Goal: Transaction & Acquisition: Purchase product/service

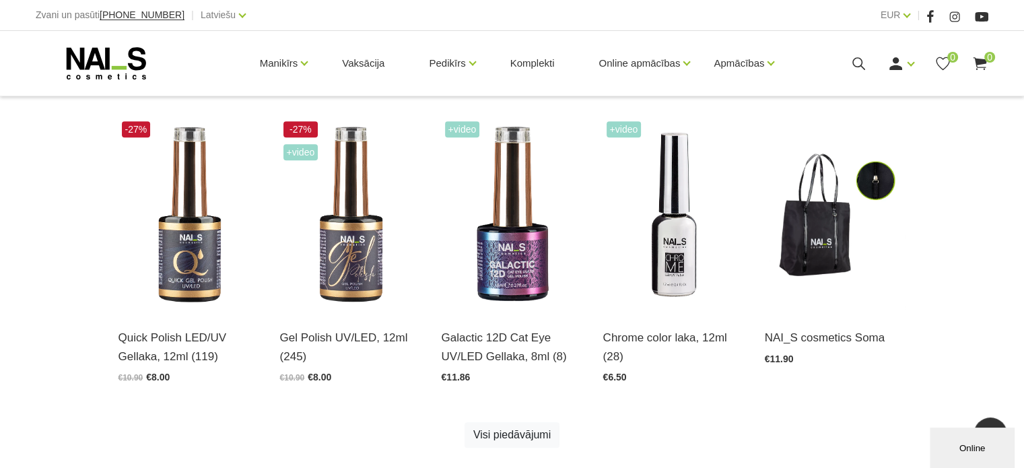
scroll to position [674, 0]
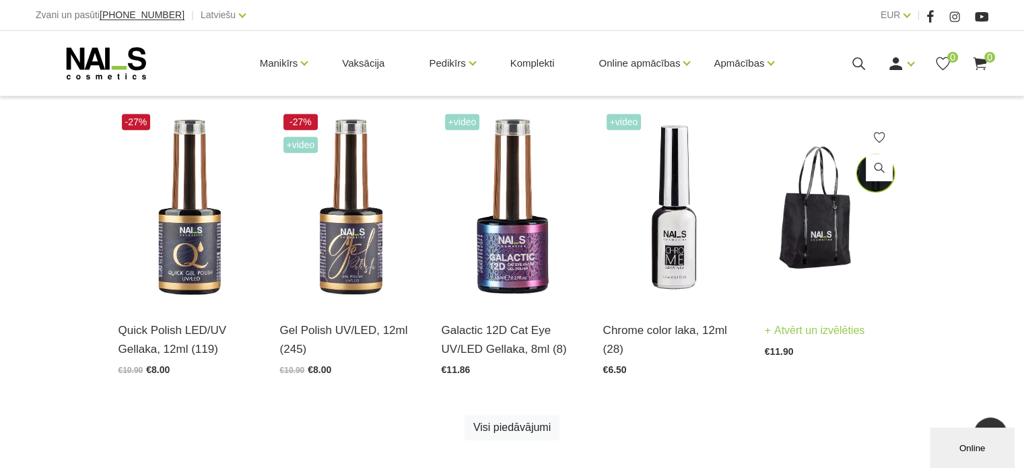
drag, startPoint x: 903, startPoint y: 67, endPoint x: 857, endPoint y: 129, distance: 76.7
click at [903, 67] on icon at bounding box center [896, 63] width 17 height 17
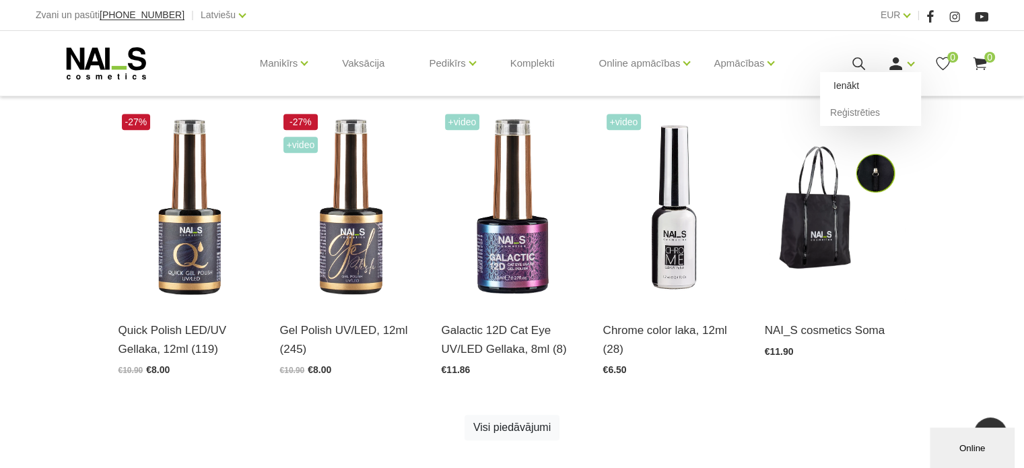
click at [870, 90] on link "Ienākt" at bounding box center [870, 85] width 101 height 27
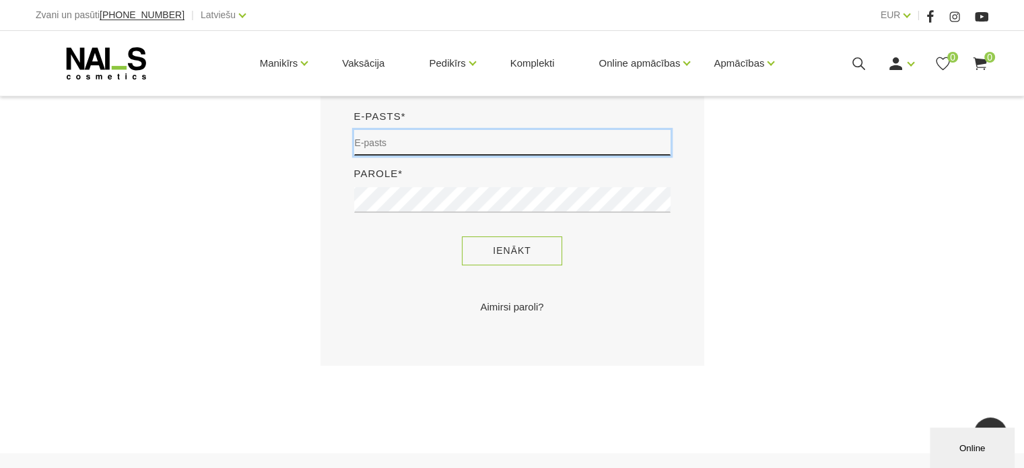
type input "judite22@inbox.lv"
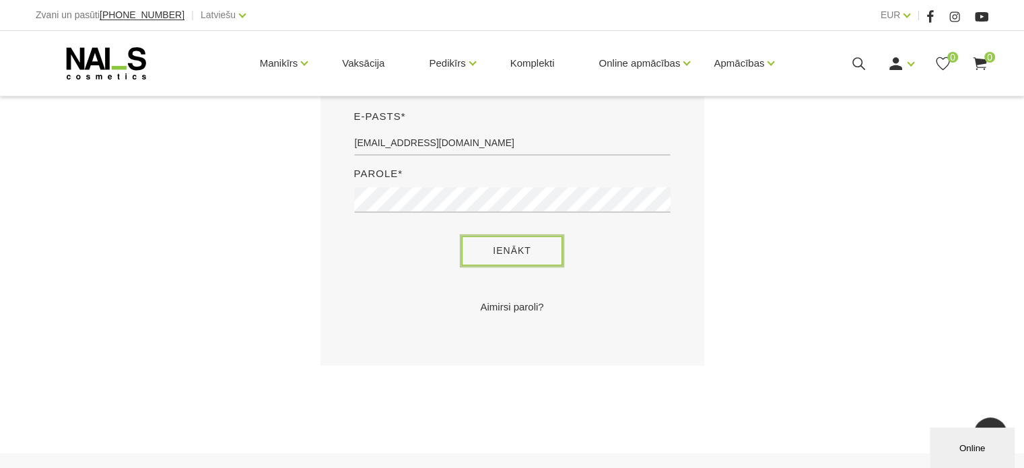
click at [498, 247] on button "Ienākt" at bounding box center [512, 250] width 100 height 29
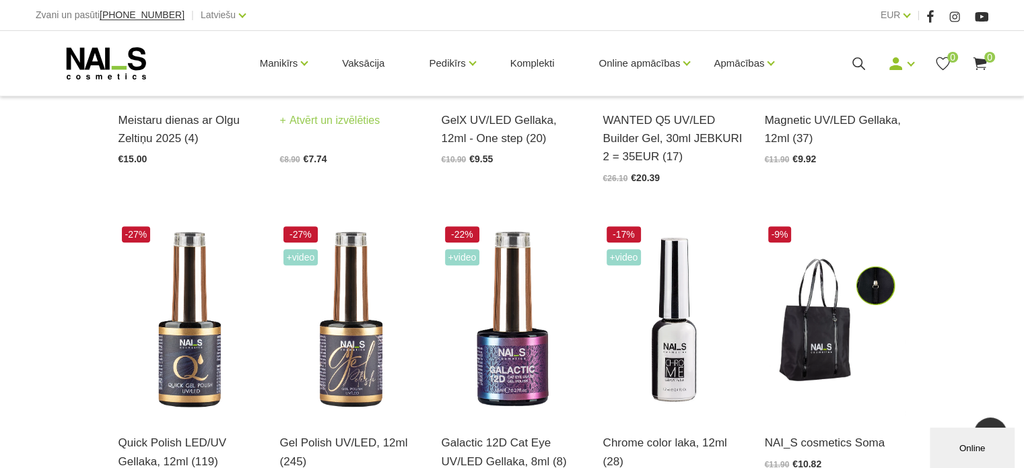
scroll to position [539, 0]
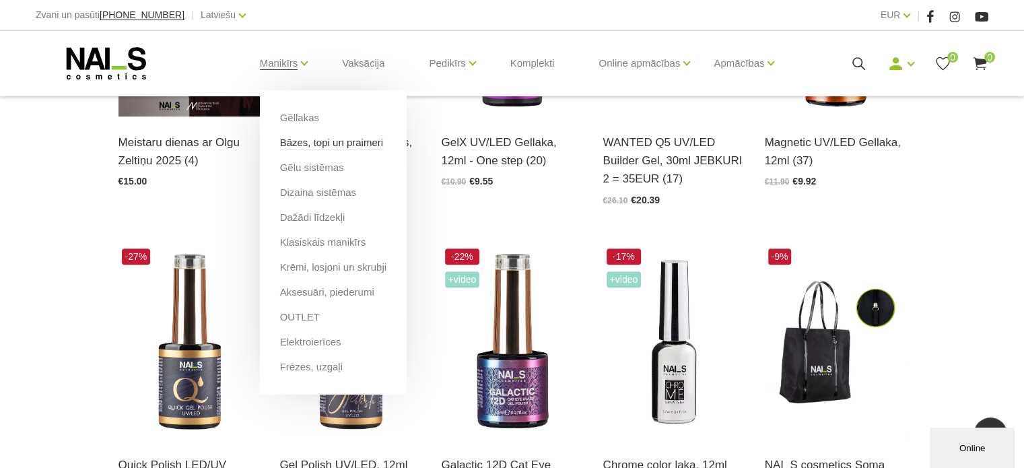
click at [302, 147] on link "Bāzes, topi un praimeri" at bounding box center [331, 142] width 103 height 15
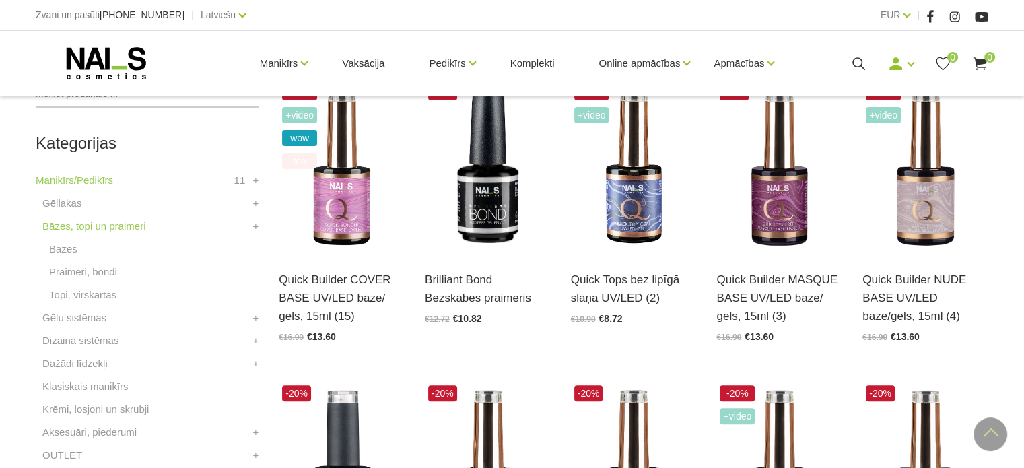
scroll to position [337, 0]
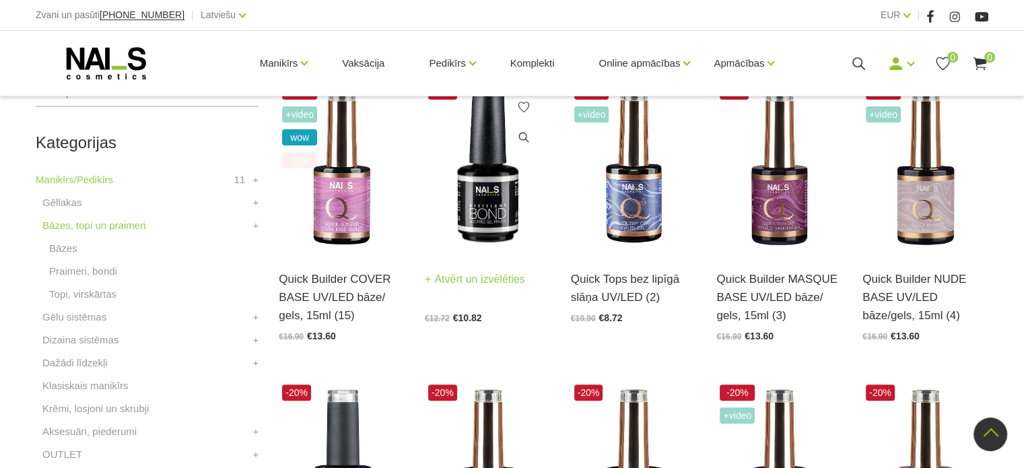
click at [476, 168] on img at bounding box center [488, 166] width 126 height 173
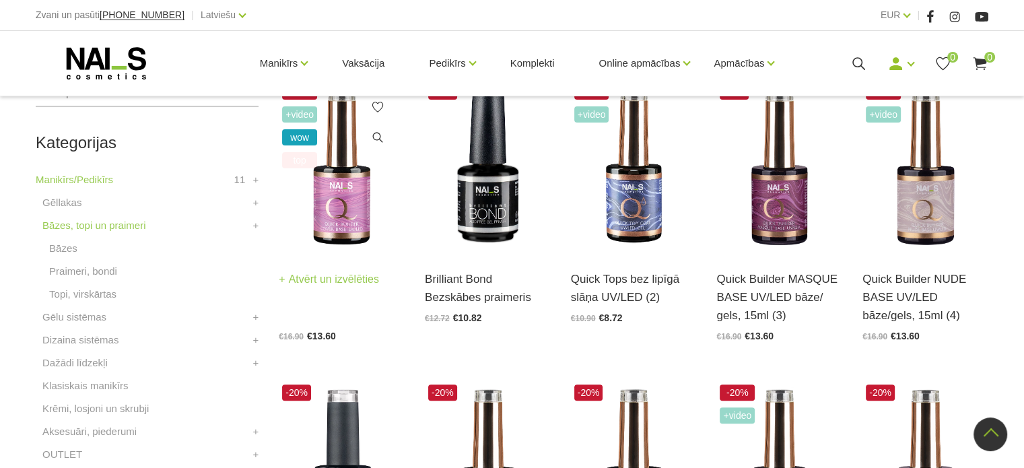
click at [343, 213] on img at bounding box center [342, 166] width 126 height 173
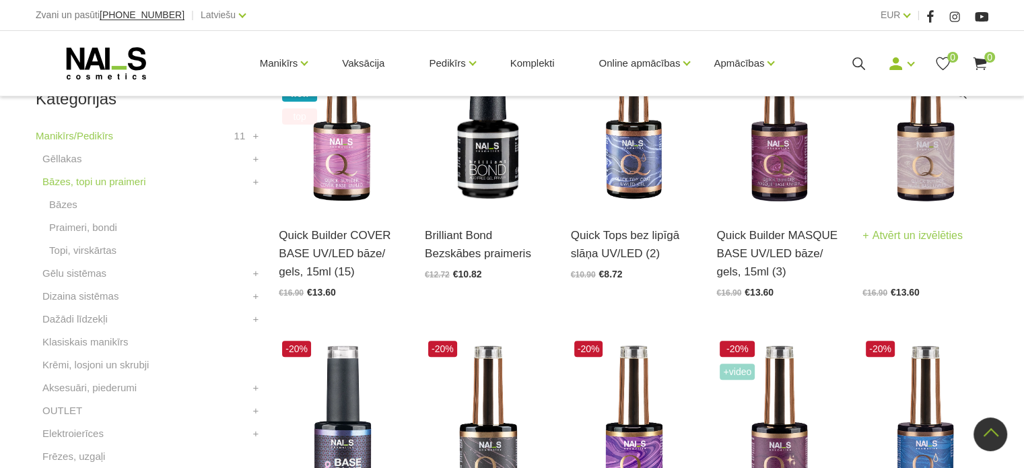
scroll to position [404, 0]
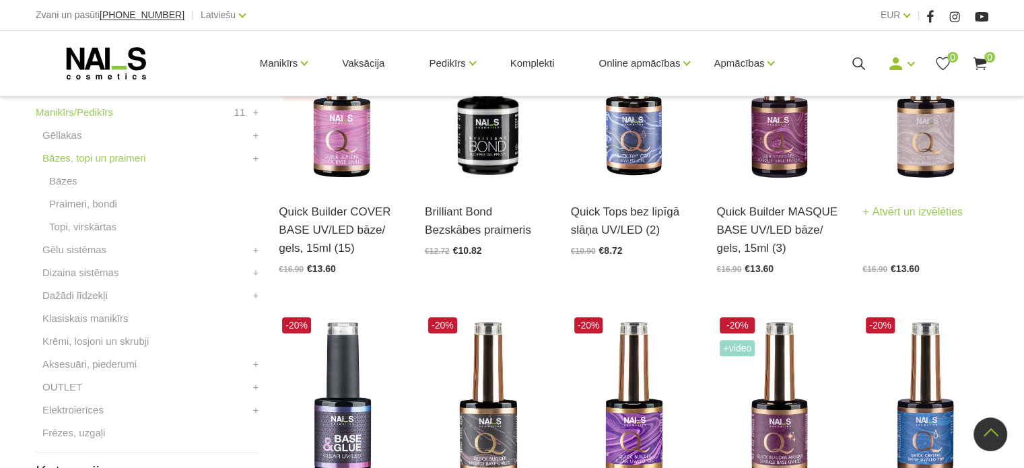
click at [941, 137] on img at bounding box center [926, 99] width 126 height 173
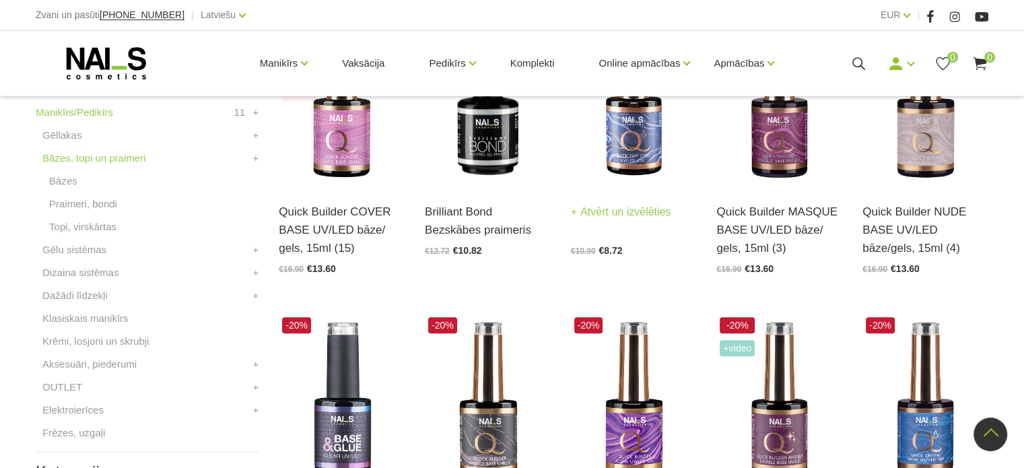
click at [637, 126] on img at bounding box center [634, 99] width 126 height 173
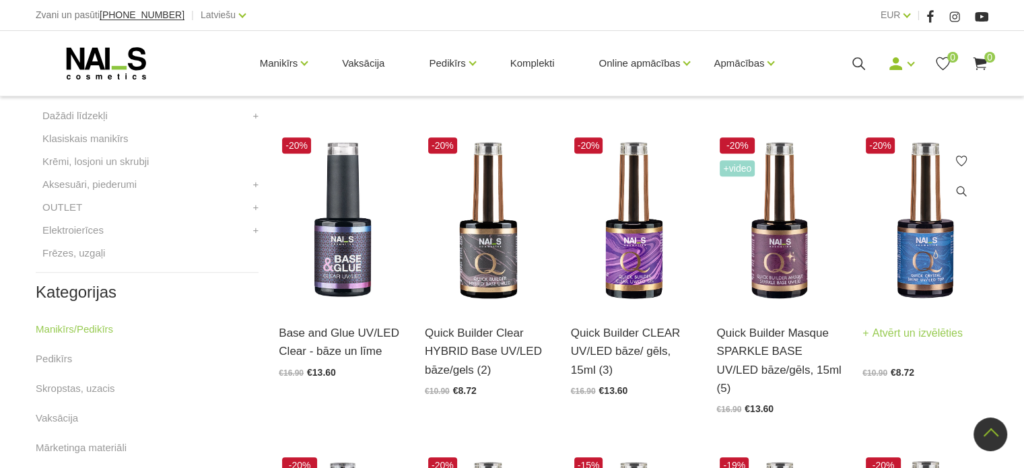
scroll to position [606, 0]
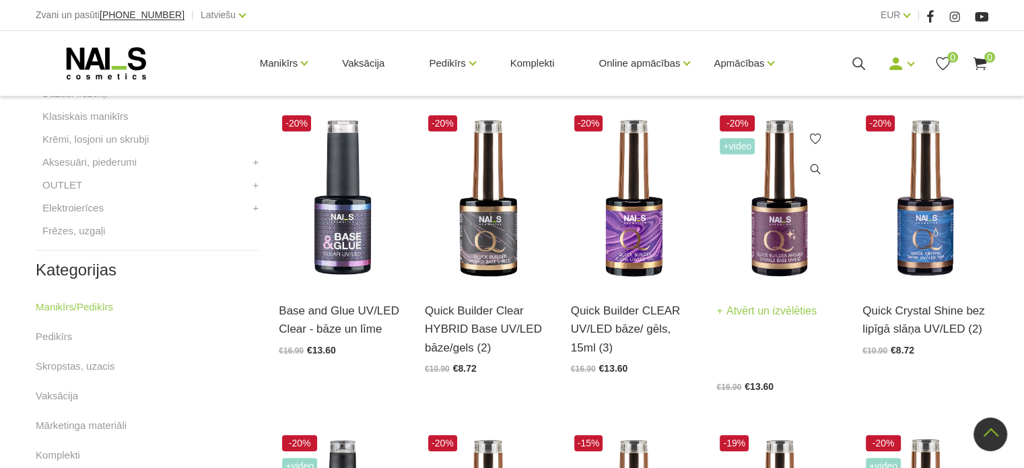
click at [785, 236] on img at bounding box center [780, 198] width 126 height 173
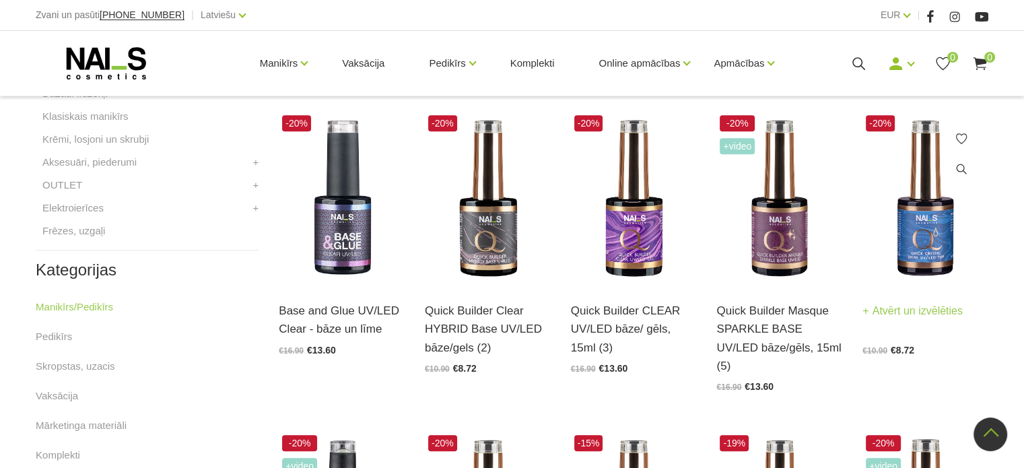
click at [954, 205] on img at bounding box center [926, 198] width 126 height 173
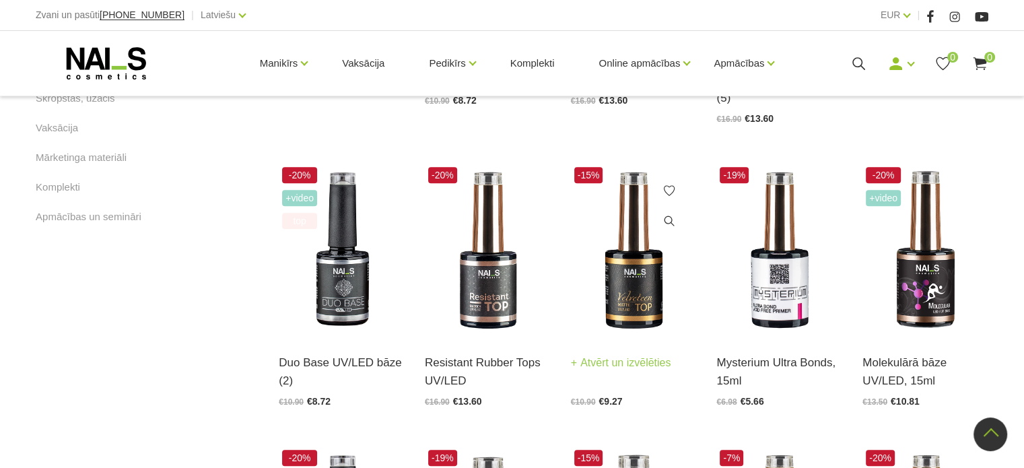
scroll to position [876, 0]
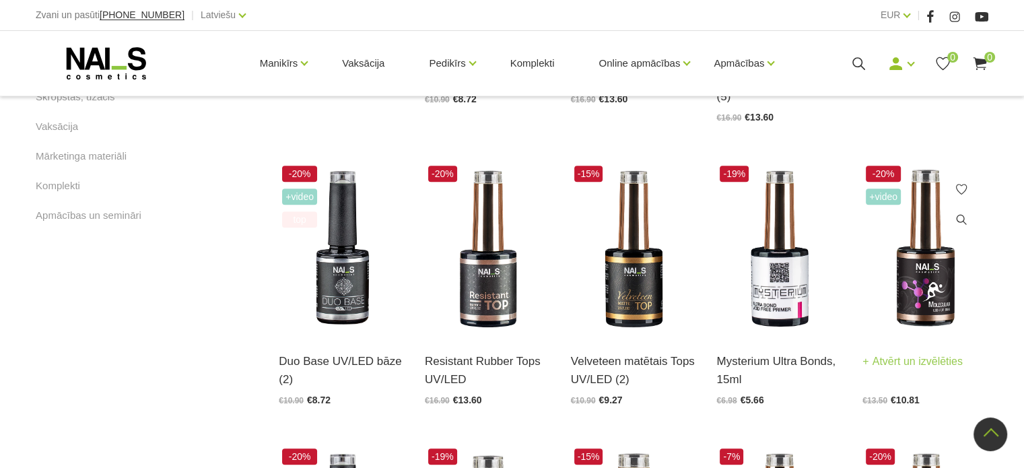
click at [920, 251] on img at bounding box center [926, 248] width 126 height 173
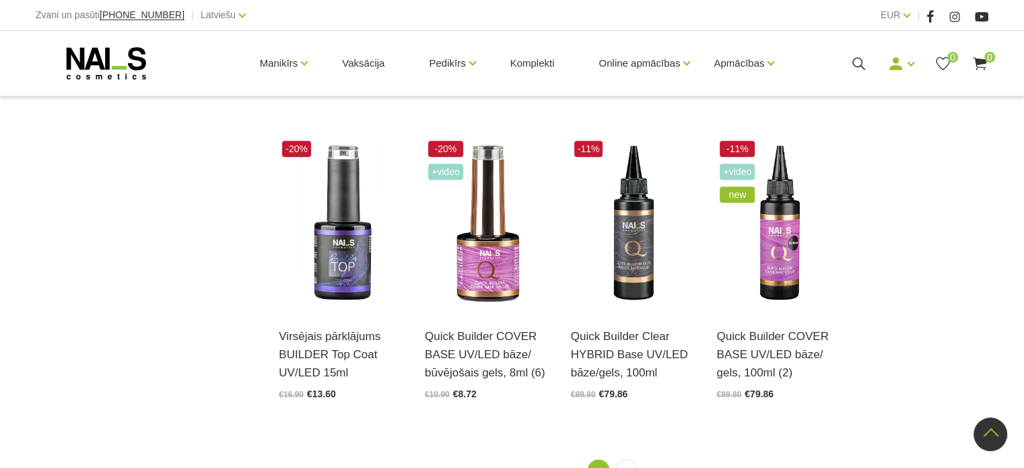
scroll to position [1482, 0]
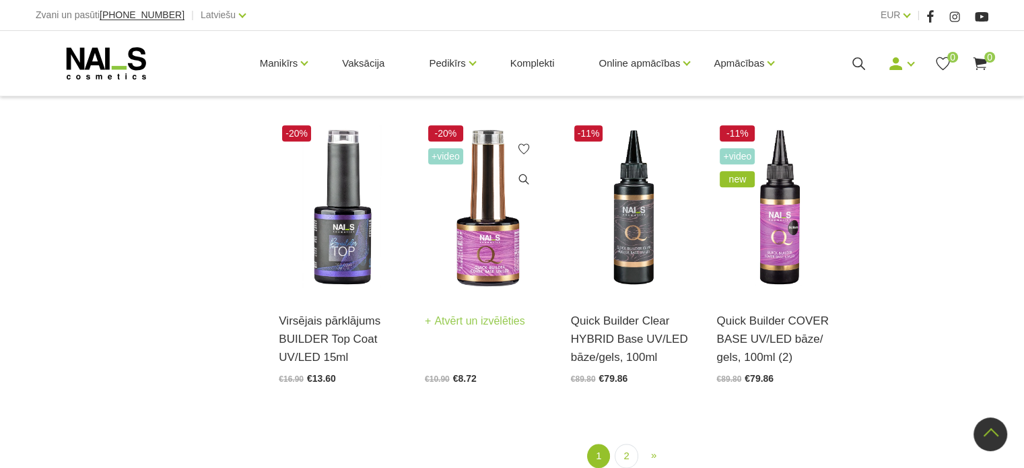
click at [459, 241] on img at bounding box center [488, 208] width 126 height 173
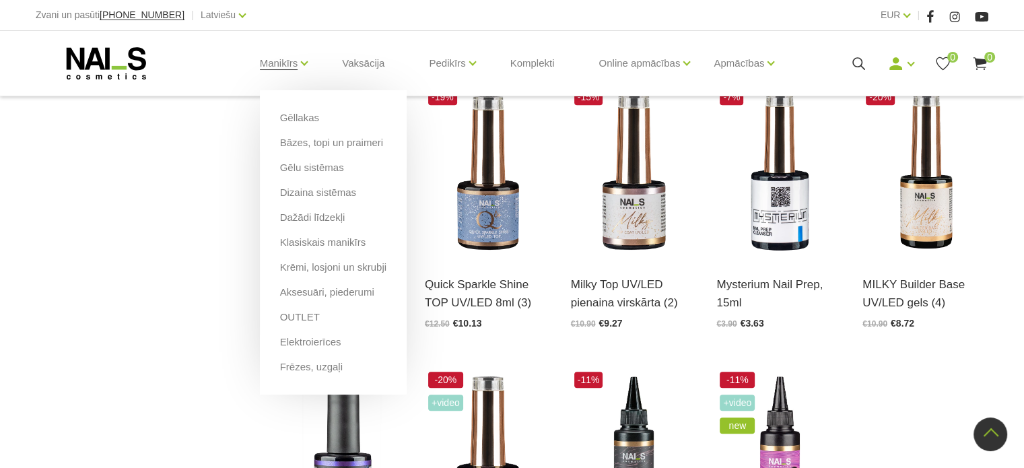
scroll to position [1212, 0]
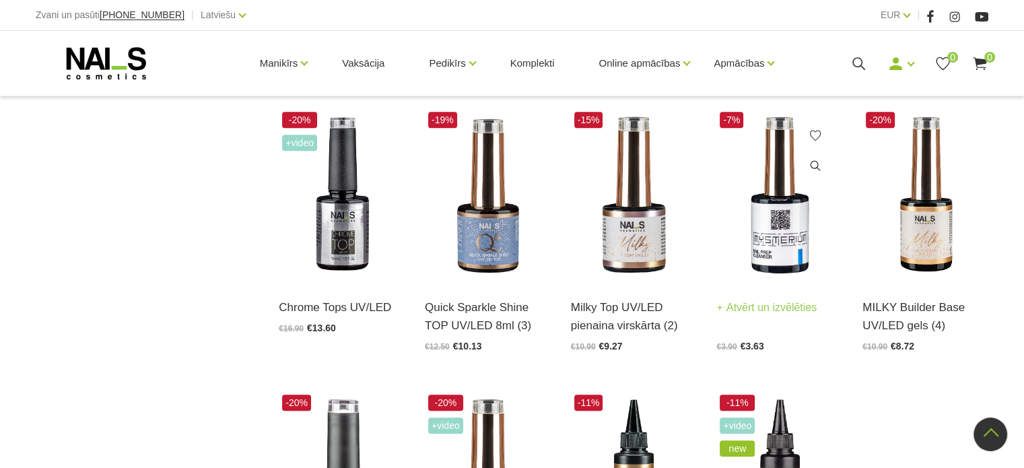
click at [779, 198] on img at bounding box center [780, 194] width 126 height 173
click at [940, 201] on img at bounding box center [926, 194] width 126 height 173
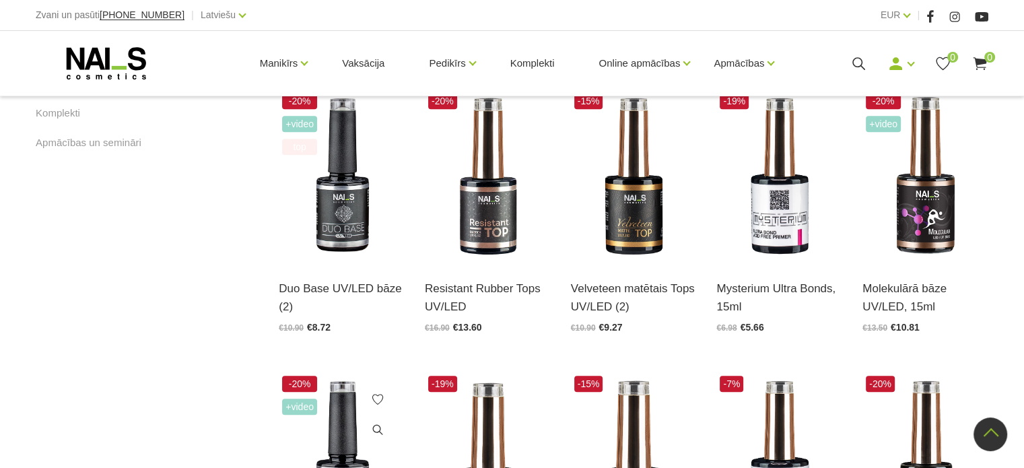
scroll to position [876, 0]
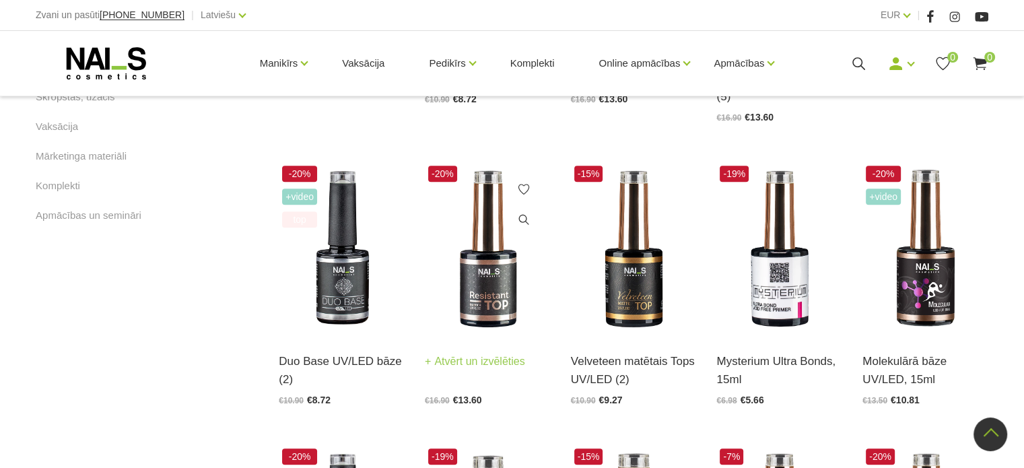
click at [475, 285] on img at bounding box center [488, 248] width 126 height 173
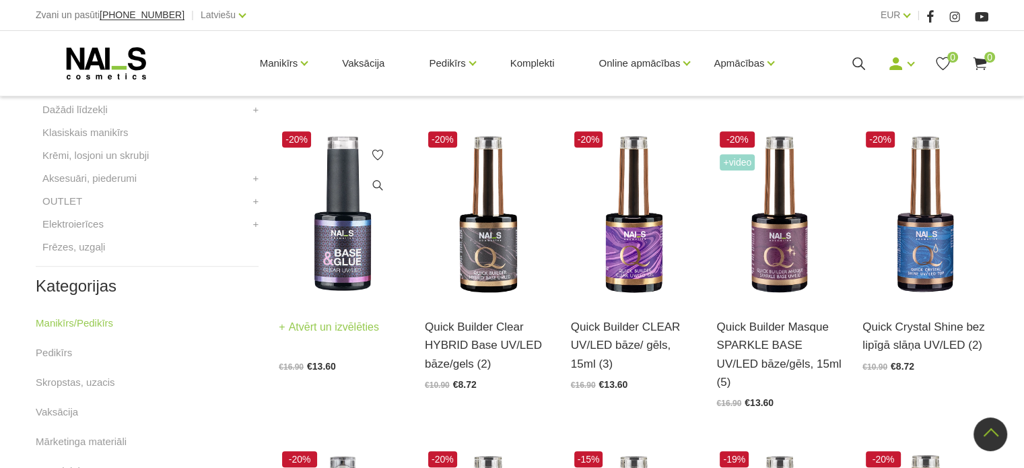
scroll to position [674, 0]
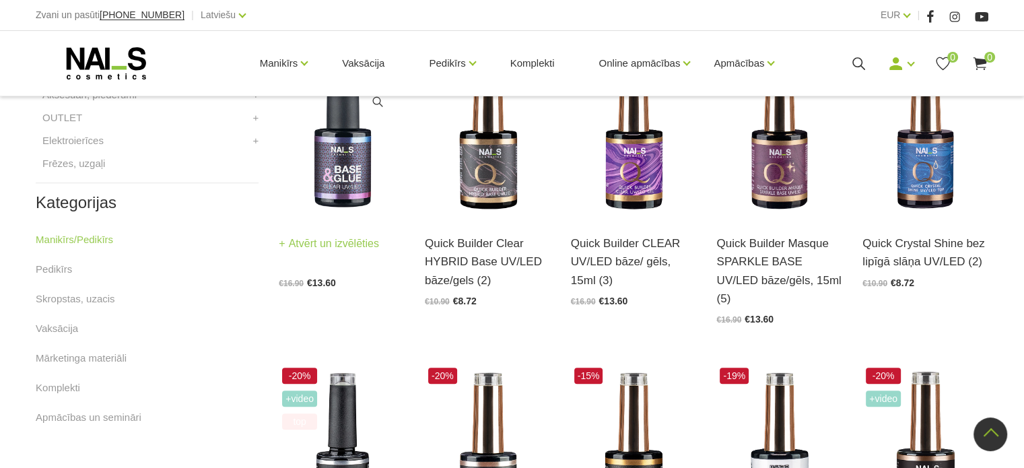
click at [340, 193] on img at bounding box center [342, 130] width 126 height 173
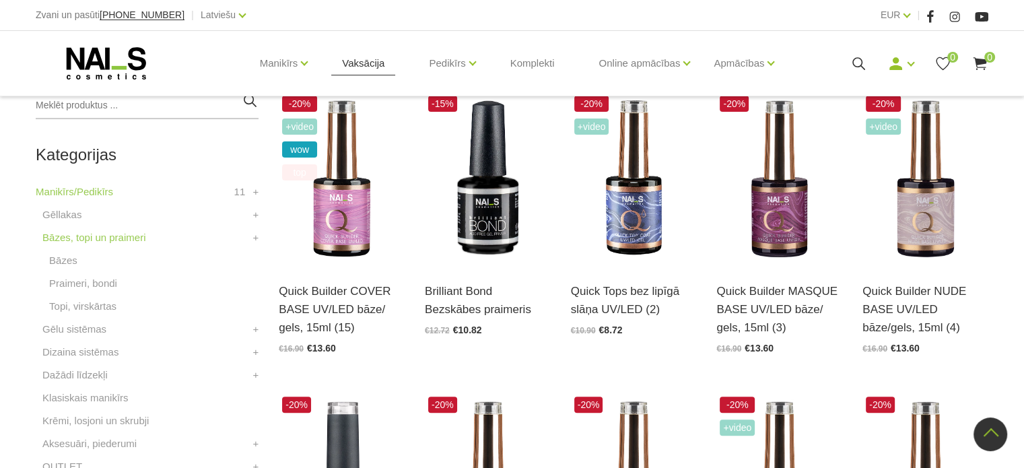
scroll to position [269, 0]
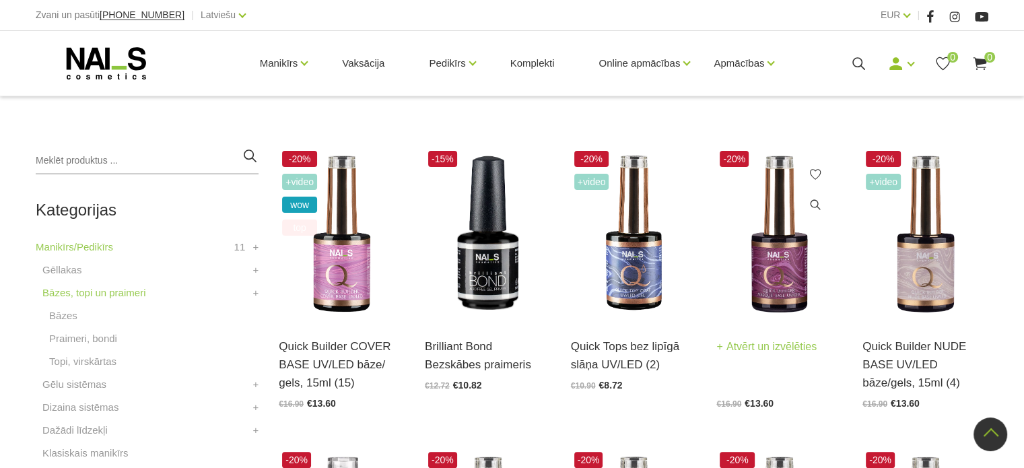
click at [785, 269] on img at bounding box center [780, 234] width 126 height 173
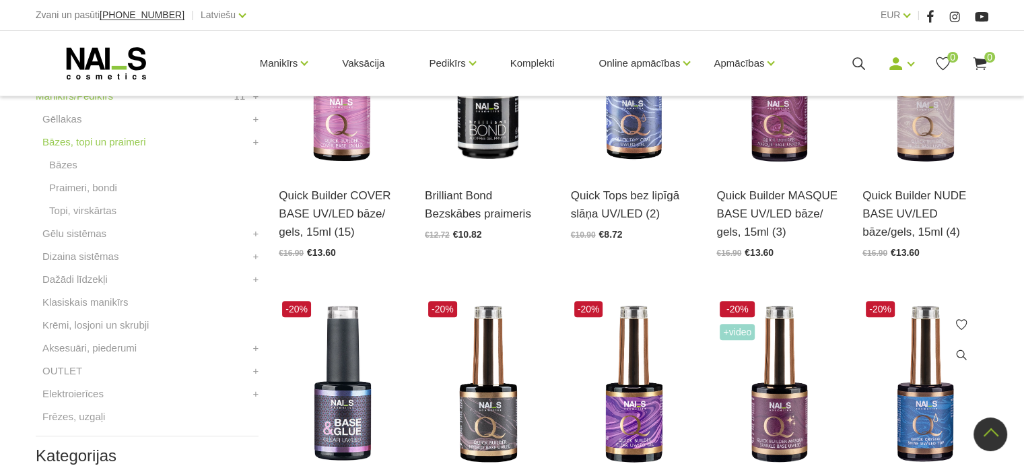
scroll to position [337, 0]
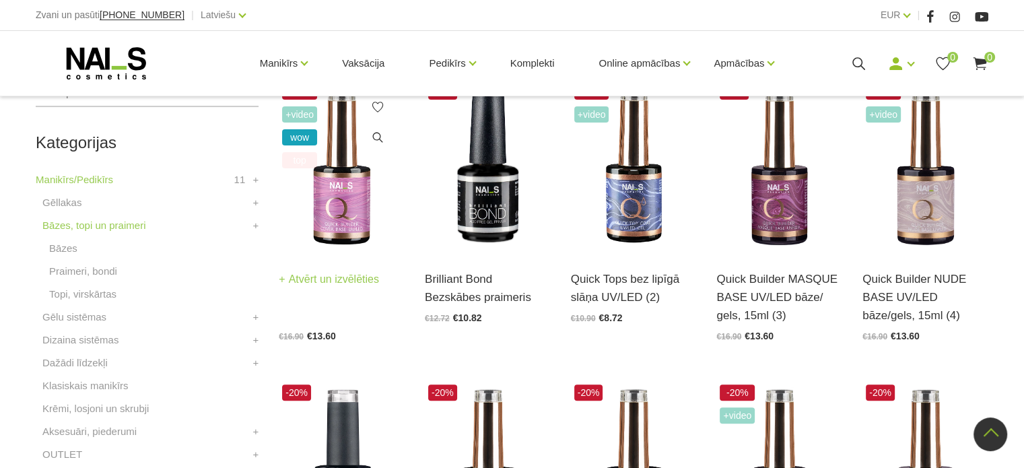
click at [339, 180] on img at bounding box center [342, 166] width 126 height 173
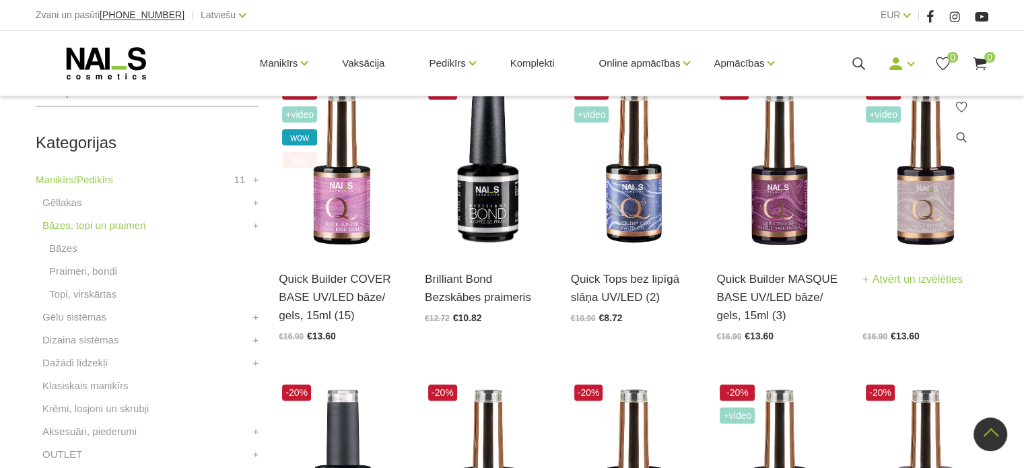
click at [934, 220] on img at bounding box center [926, 166] width 126 height 173
click at [889, 195] on img at bounding box center [926, 166] width 126 height 173
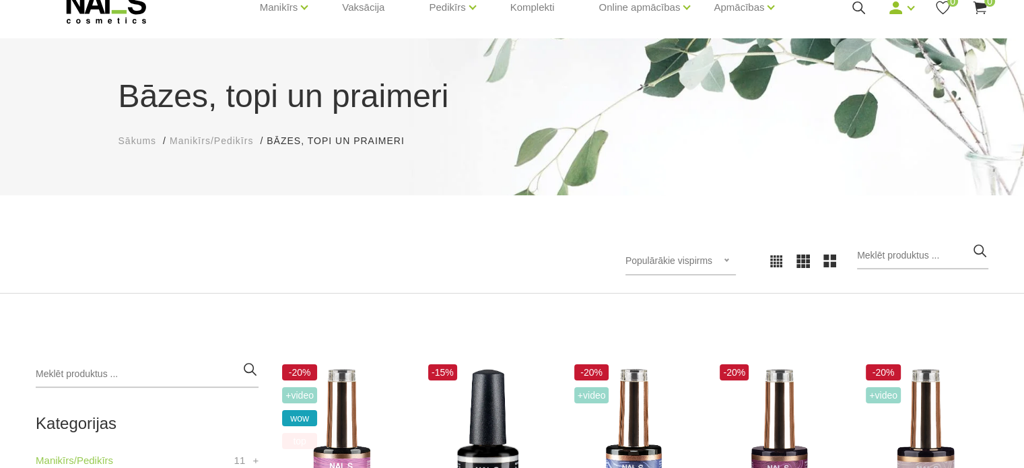
scroll to position [0, 0]
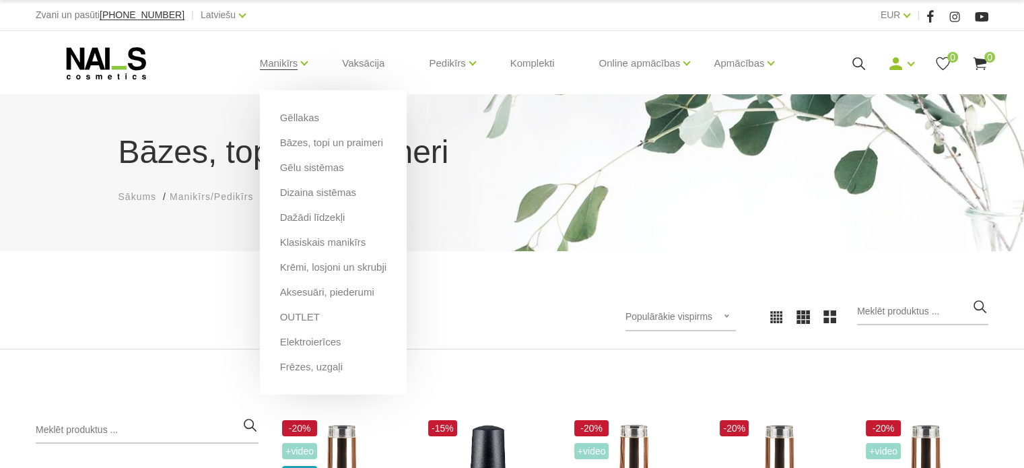
click at [305, 207] on li "Dizaina sistēmas" at bounding box center [333, 197] width 106 height 25
click at [300, 224] on link "Dažādi līdzekļi" at bounding box center [312, 217] width 65 height 15
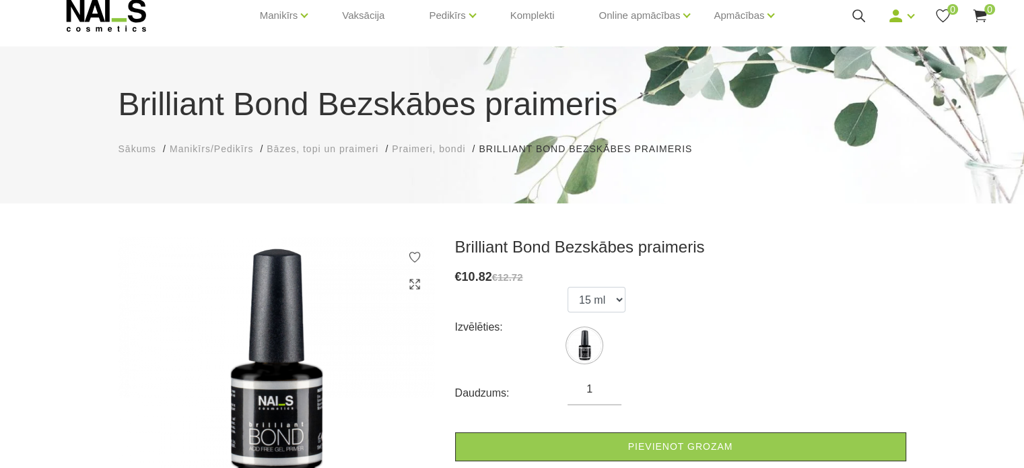
scroll to position [202, 0]
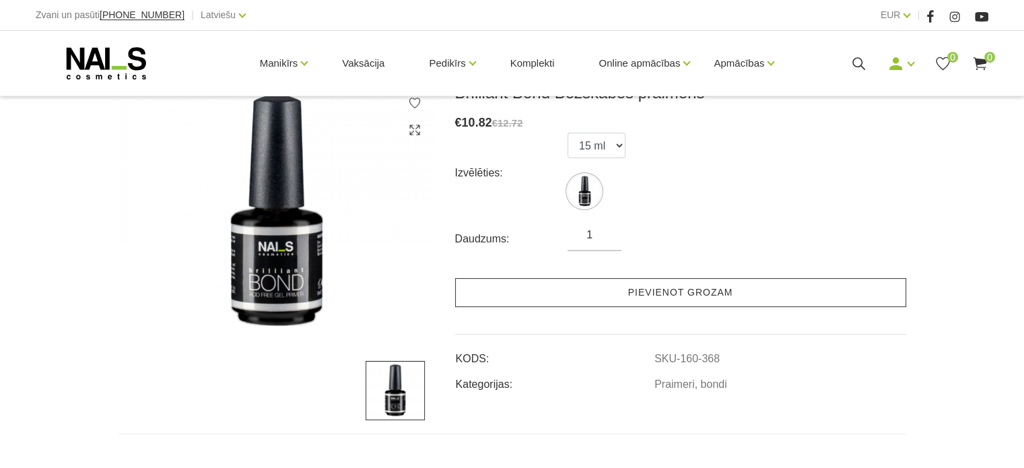
click at [666, 296] on link "Pievienot grozam" at bounding box center [680, 292] width 451 height 29
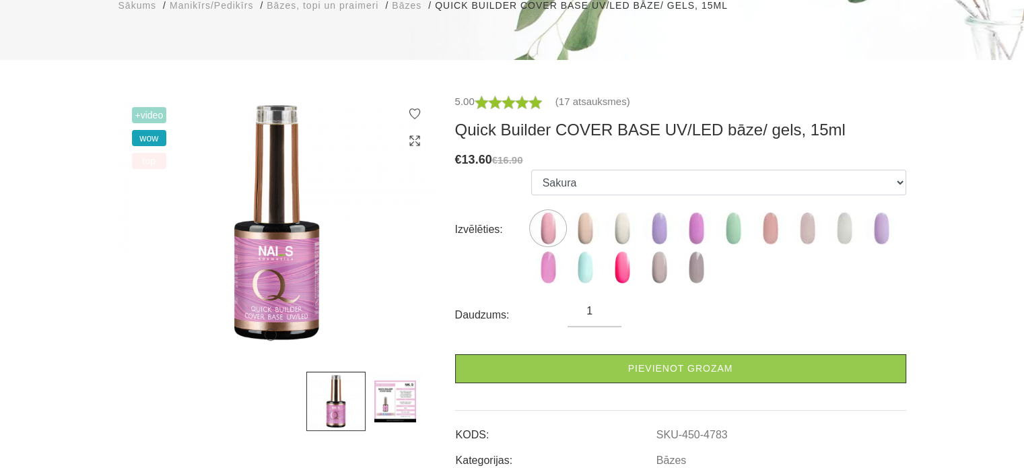
scroll to position [202, 0]
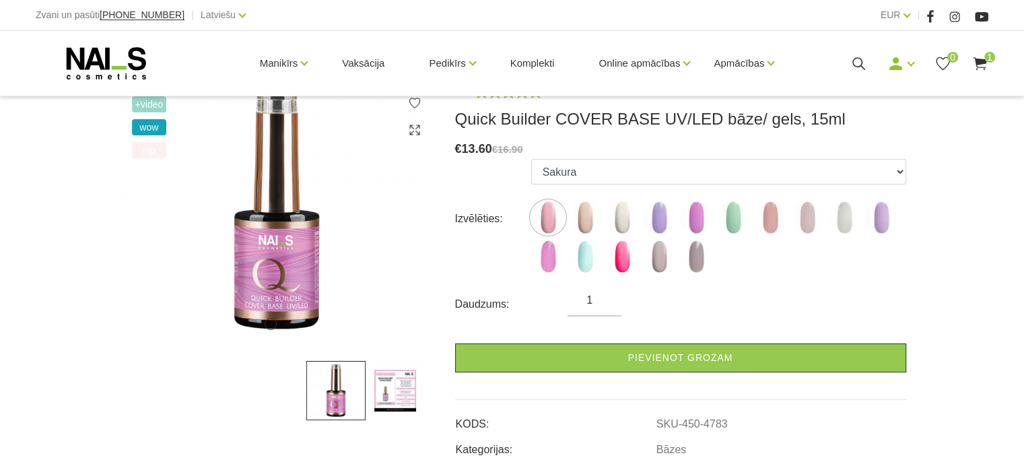
click at [385, 378] on img at bounding box center [395, 390] width 59 height 59
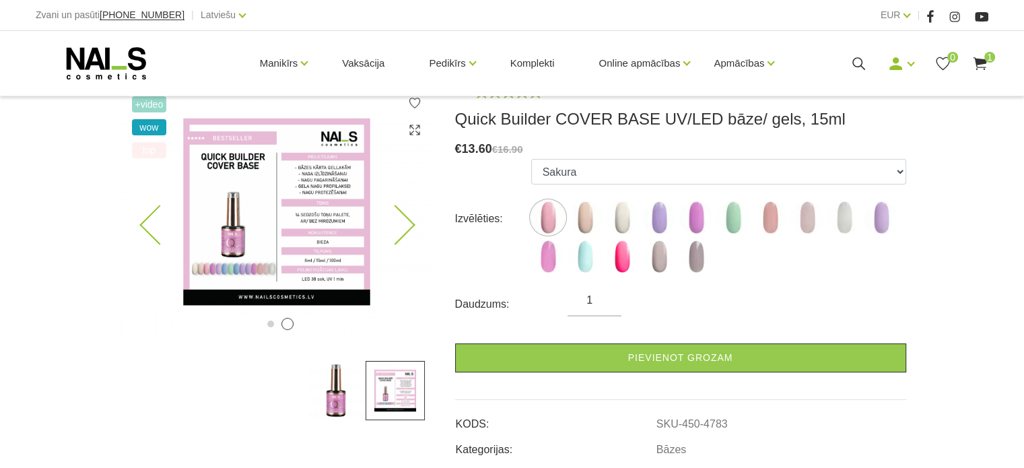
click at [269, 224] on img at bounding box center [277, 212] width 317 height 258
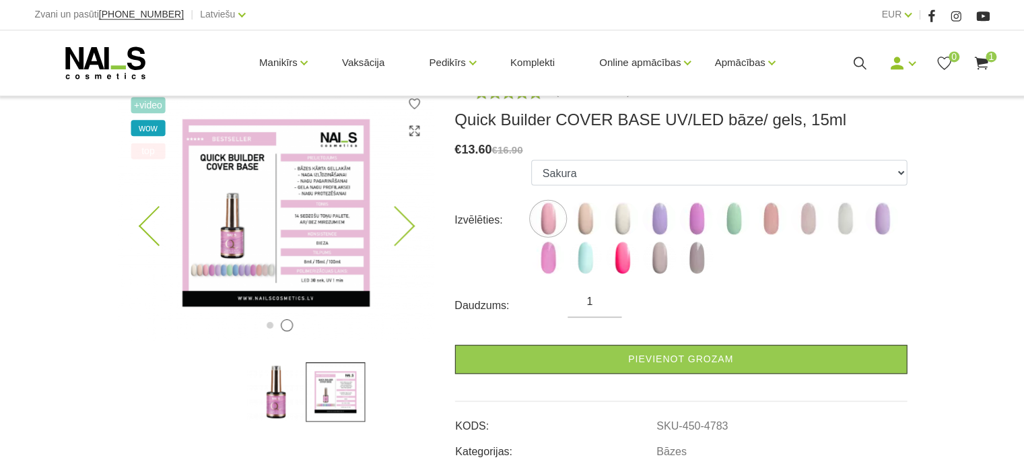
scroll to position [201, 0]
click at [620, 252] on img at bounding box center [623, 258] width 34 height 34
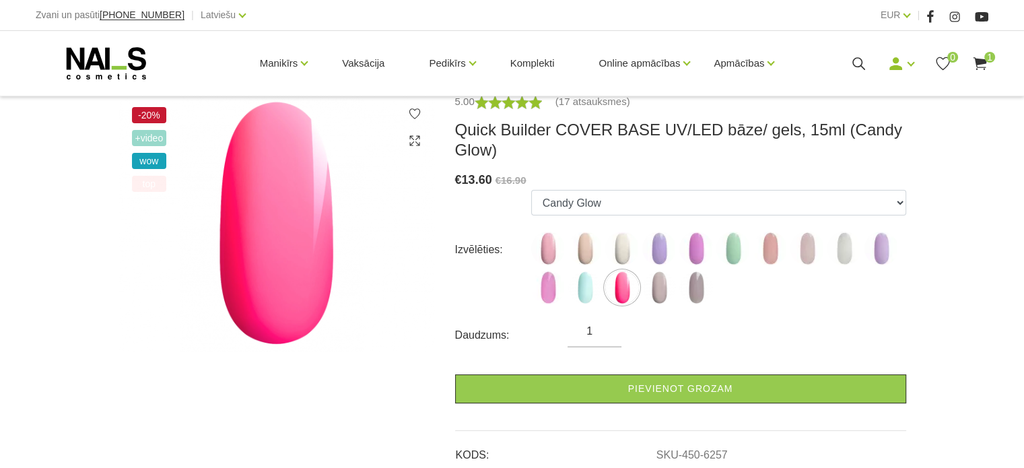
scroll to position [133, 0]
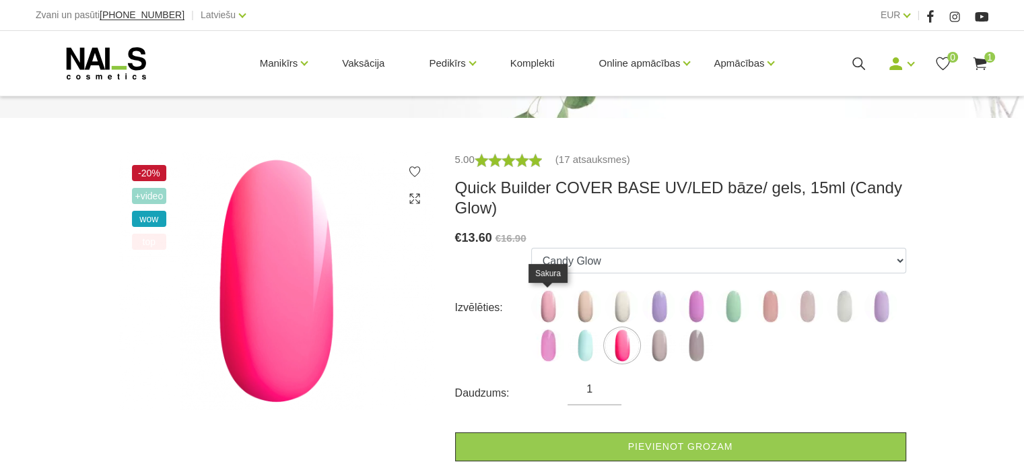
click at [544, 309] on img at bounding box center [548, 307] width 34 height 34
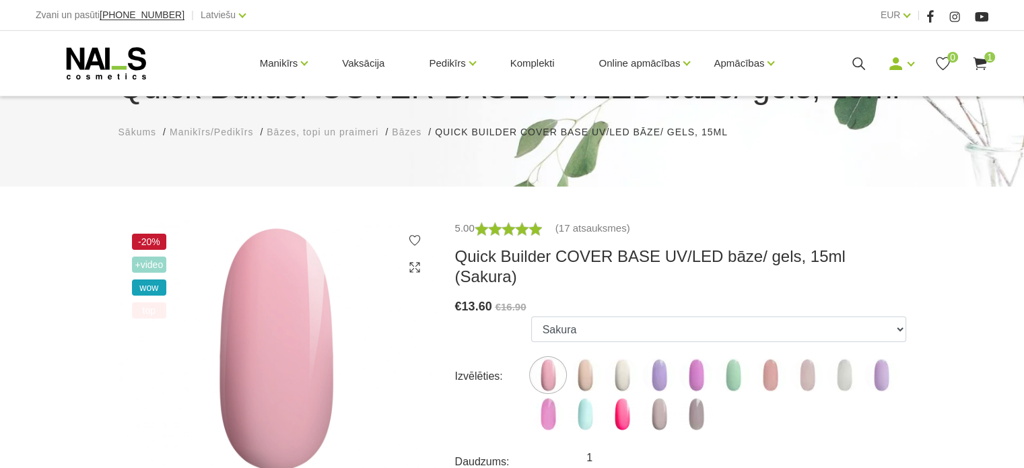
scroll to position [156, 0]
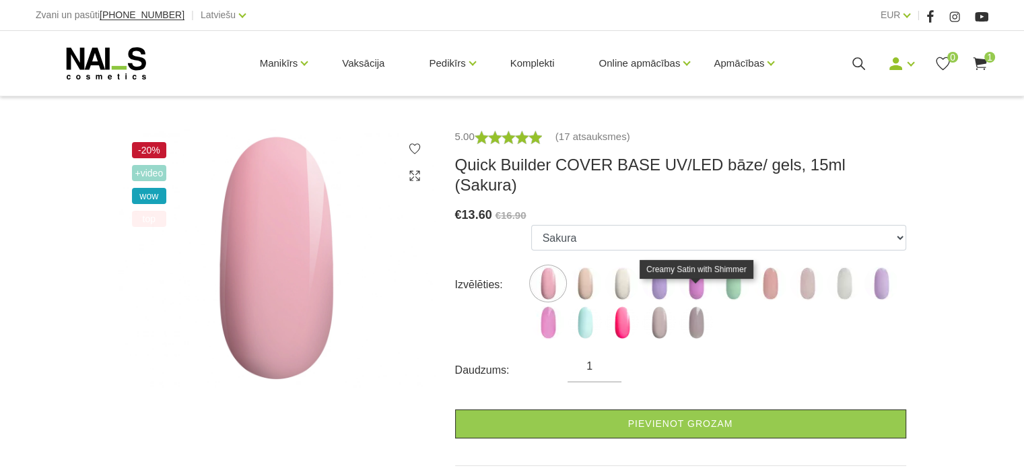
click at [692, 306] on img at bounding box center [697, 323] width 34 height 34
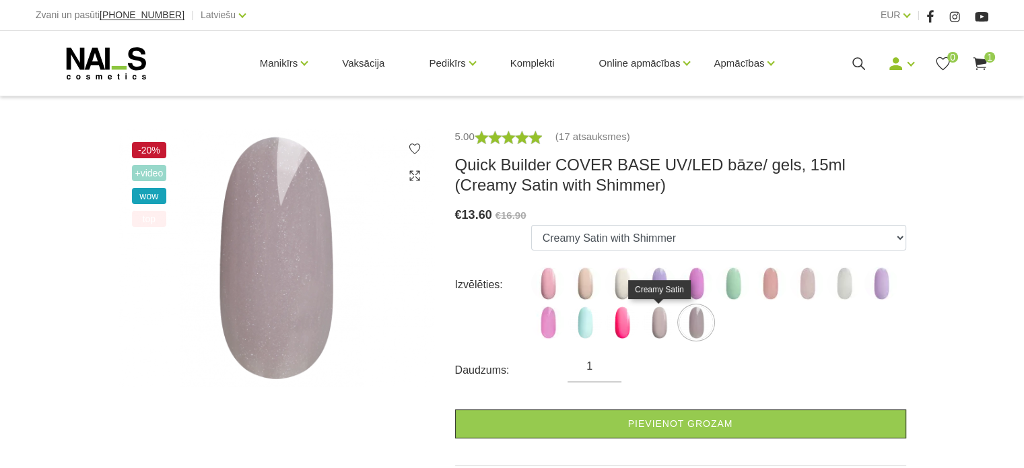
click at [662, 336] on img at bounding box center [660, 323] width 34 height 34
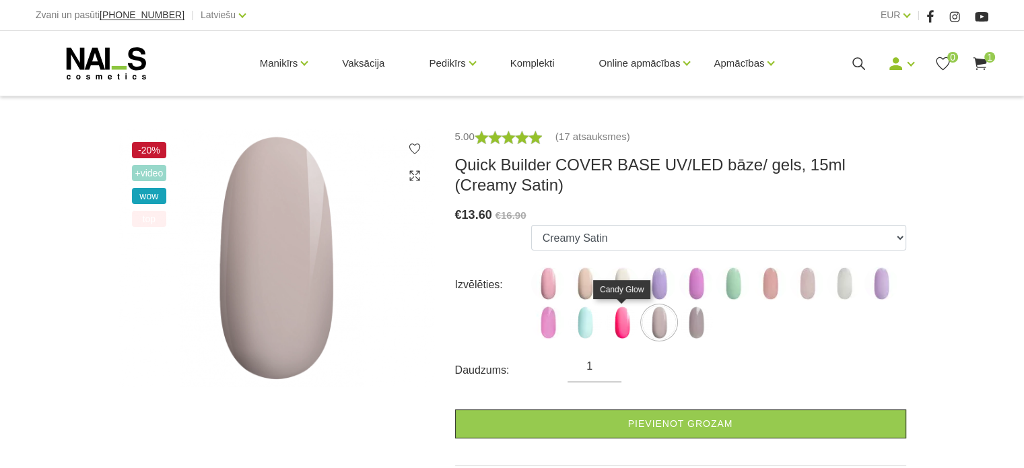
click at [623, 332] on img at bounding box center [623, 323] width 34 height 34
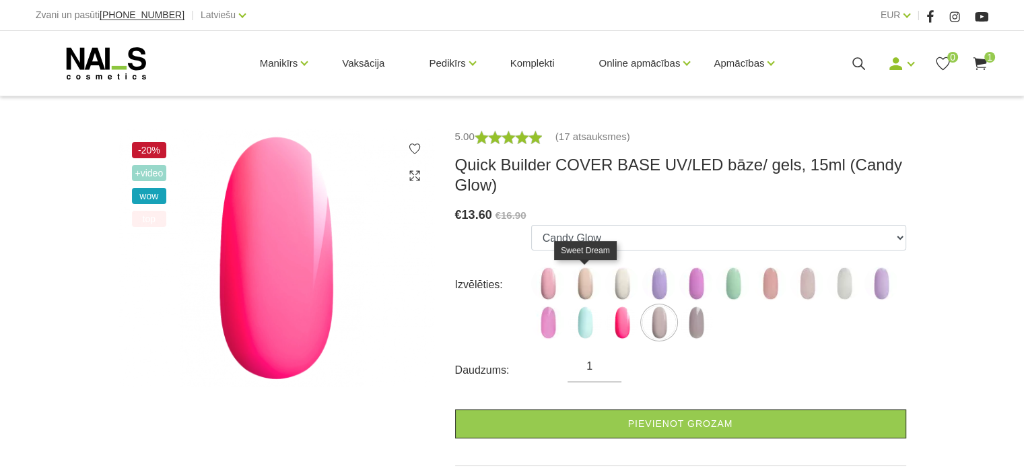
click at [583, 278] on img at bounding box center [585, 284] width 34 height 34
select select "4784"
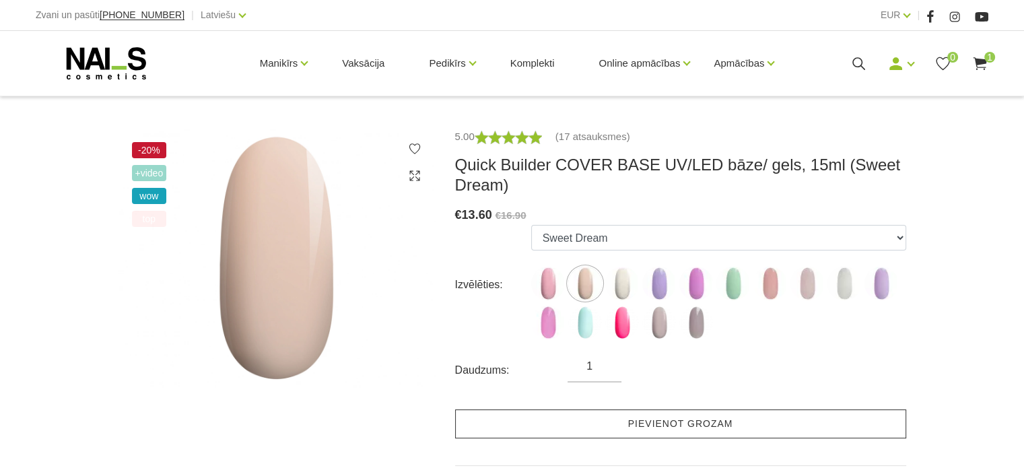
click at [748, 426] on link "Pievienot grozam" at bounding box center [680, 424] width 451 height 29
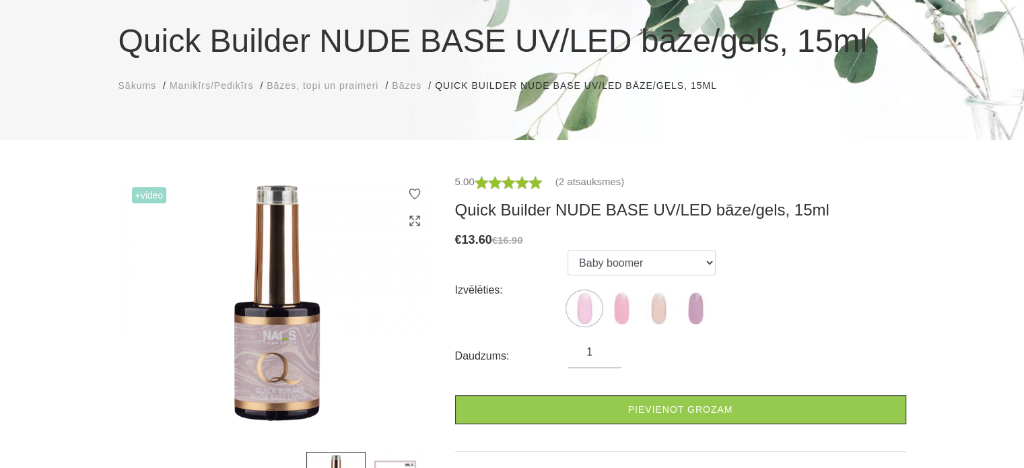
scroll to position [202, 0]
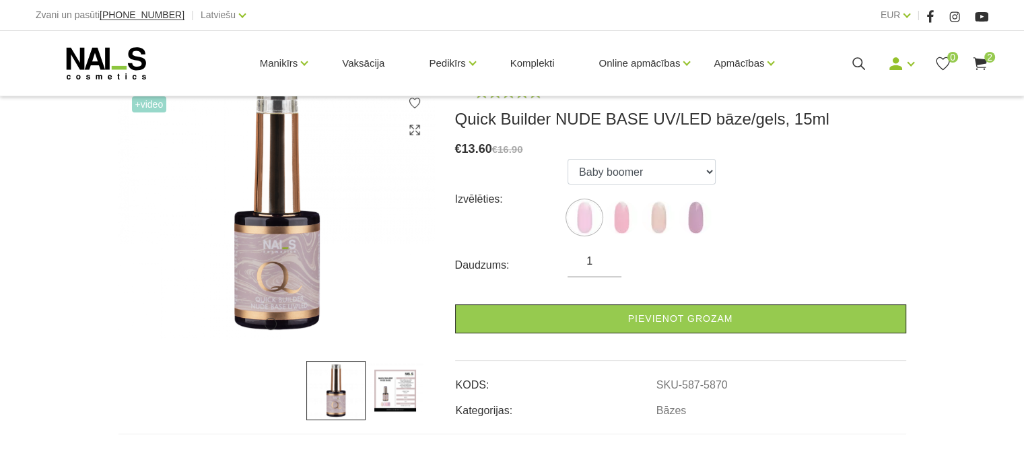
click at [393, 410] on img at bounding box center [395, 390] width 59 height 59
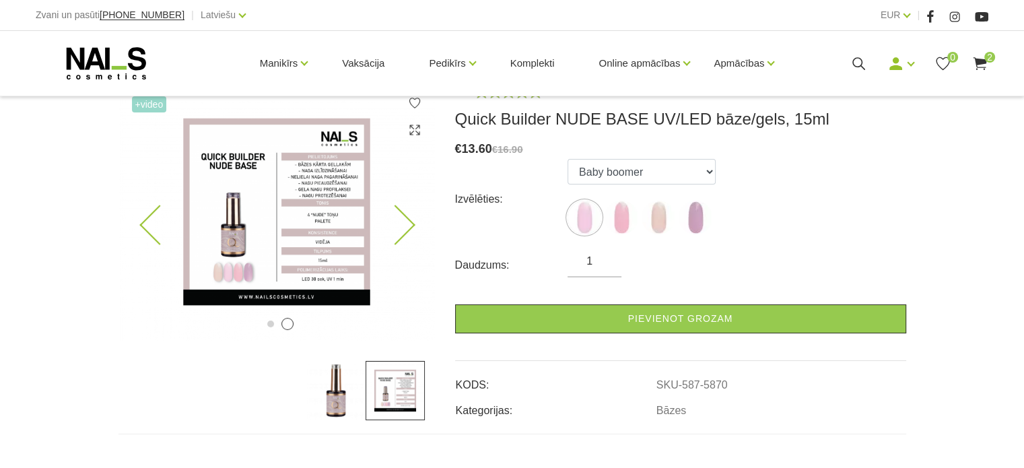
click at [304, 184] on img at bounding box center [277, 212] width 317 height 258
click at [304, 234] on img at bounding box center [278, 212] width 317 height 258
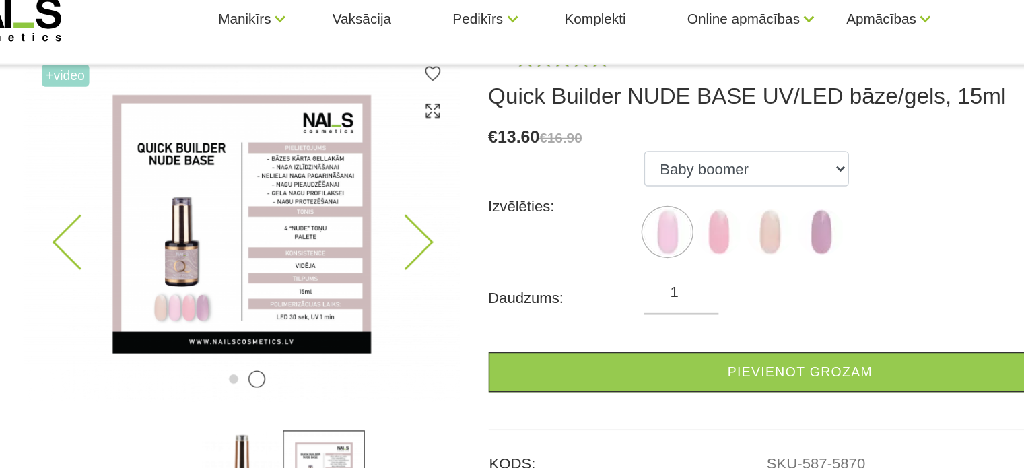
scroll to position [201, 0]
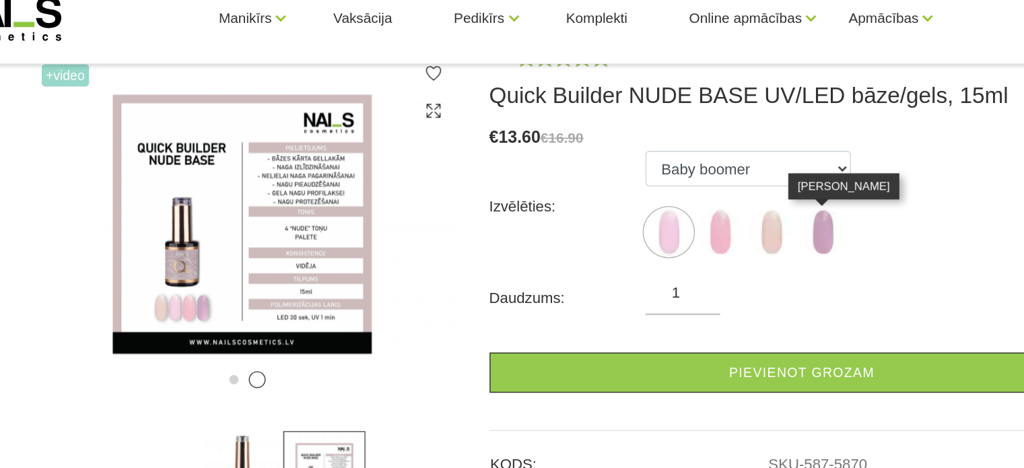
click at [696, 220] on img at bounding box center [696, 218] width 34 height 34
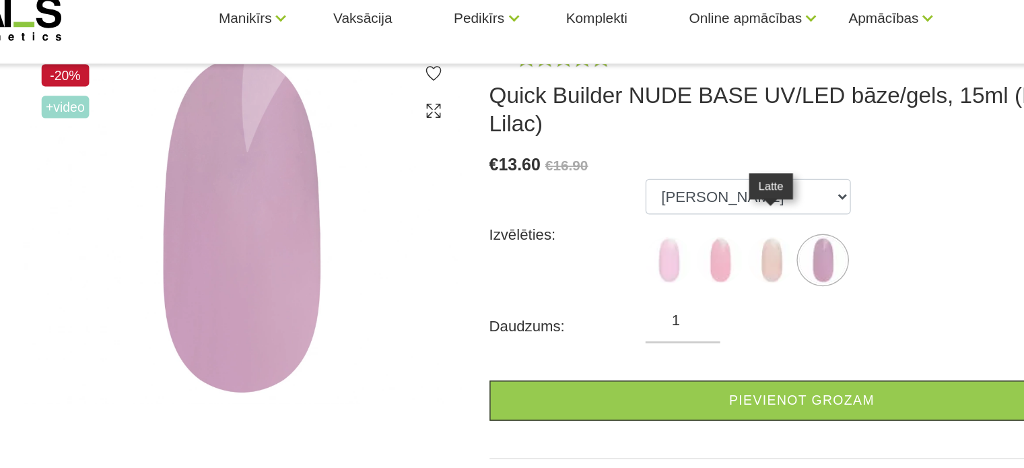
click at [658, 223] on img at bounding box center [659, 238] width 34 height 34
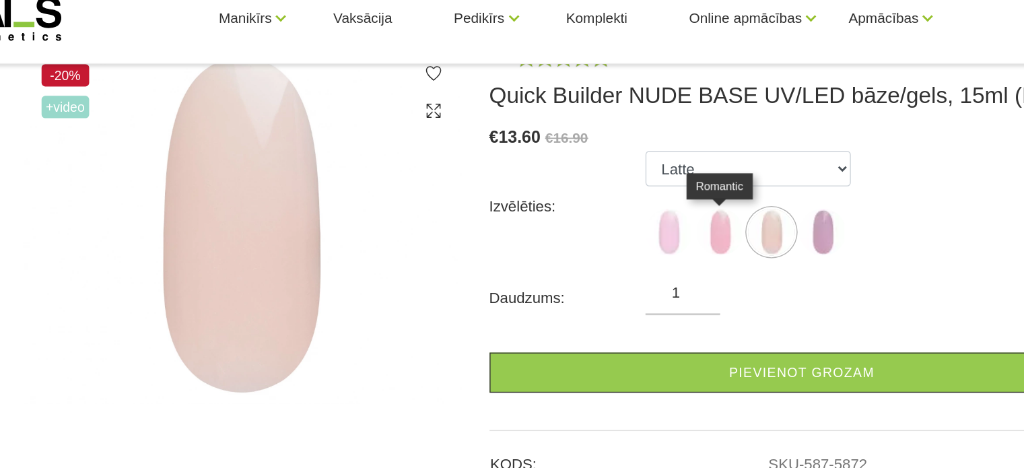
click at [624, 216] on img at bounding box center [622, 218] width 34 height 34
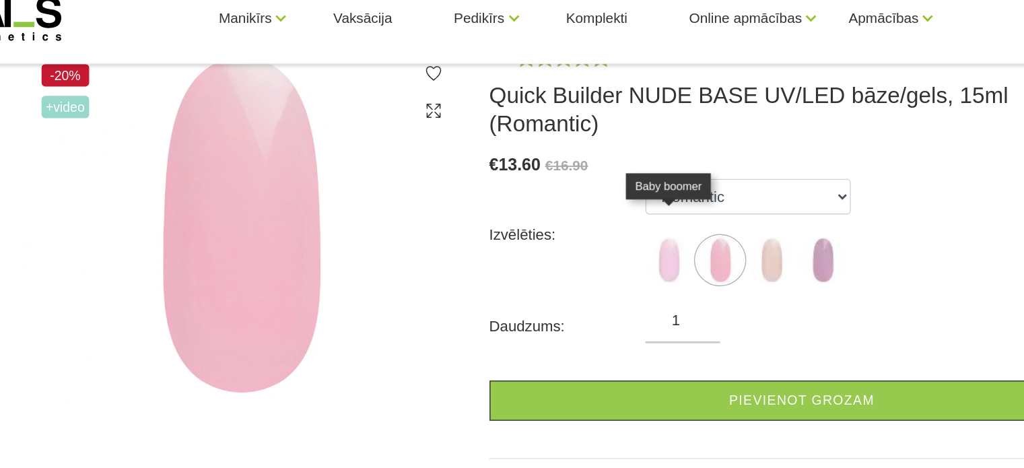
click at [581, 221] on img at bounding box center [585, 238] width 34 height 34
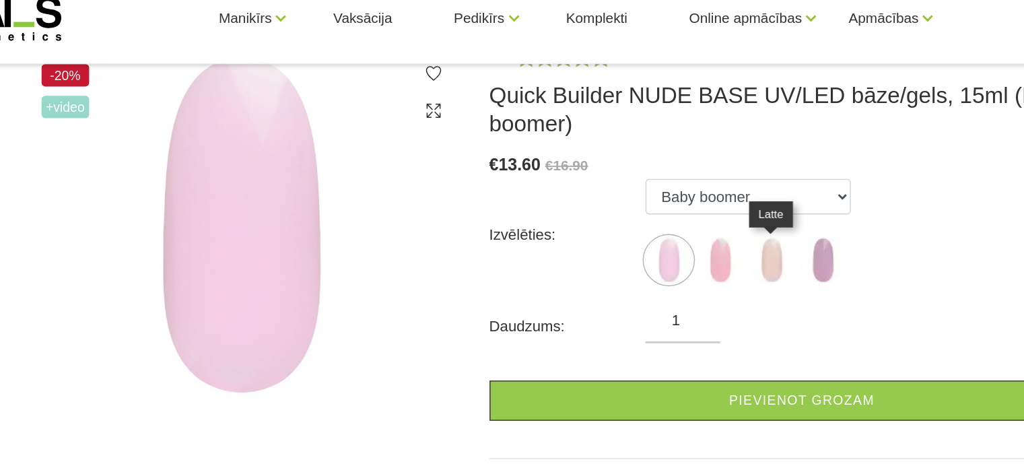
click at [655, 242] on img at bounding box center [659, 238] width 34 height 34
select select "5872"
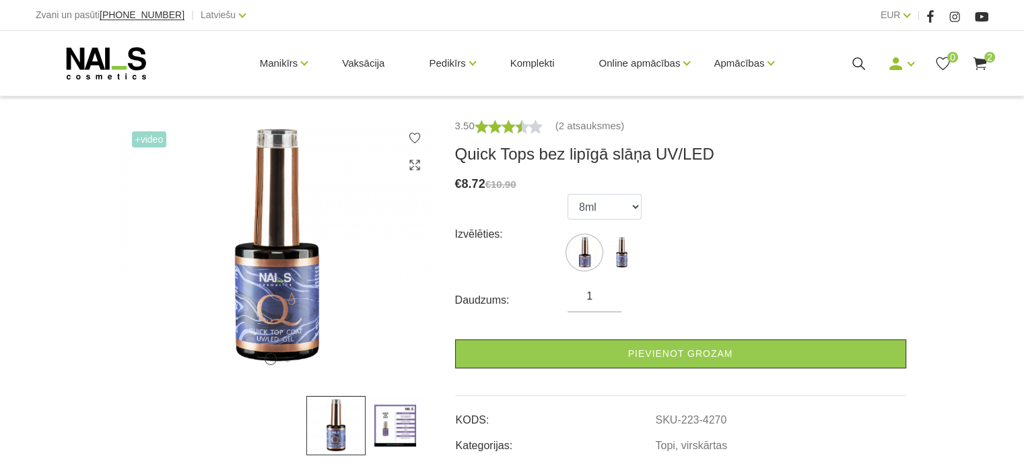
scroll to position [202, 0]
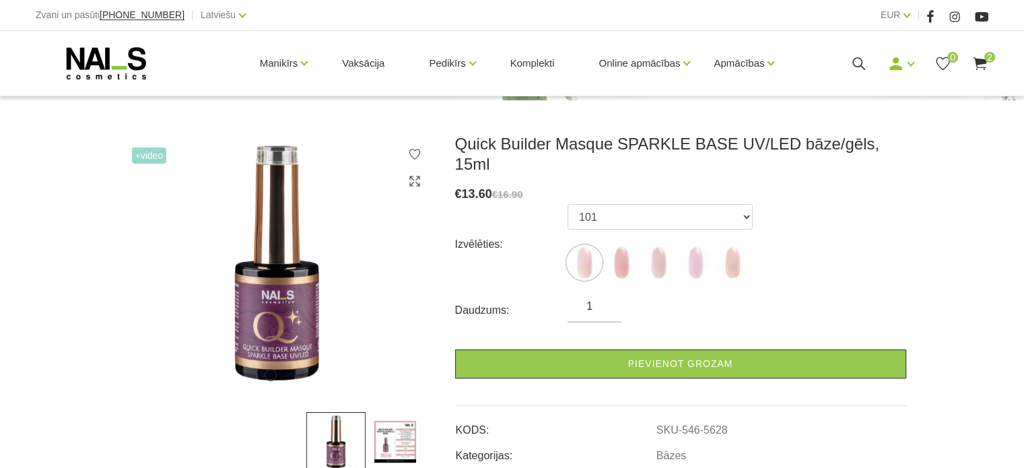
scroll to position [202, 0]
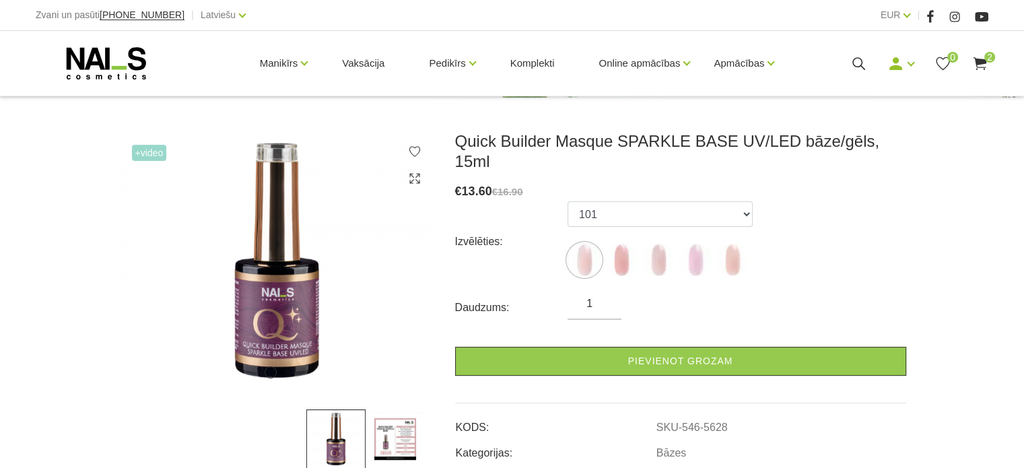
click at [404, 443] on img at bounding box center [395, 439] width 59 height 59
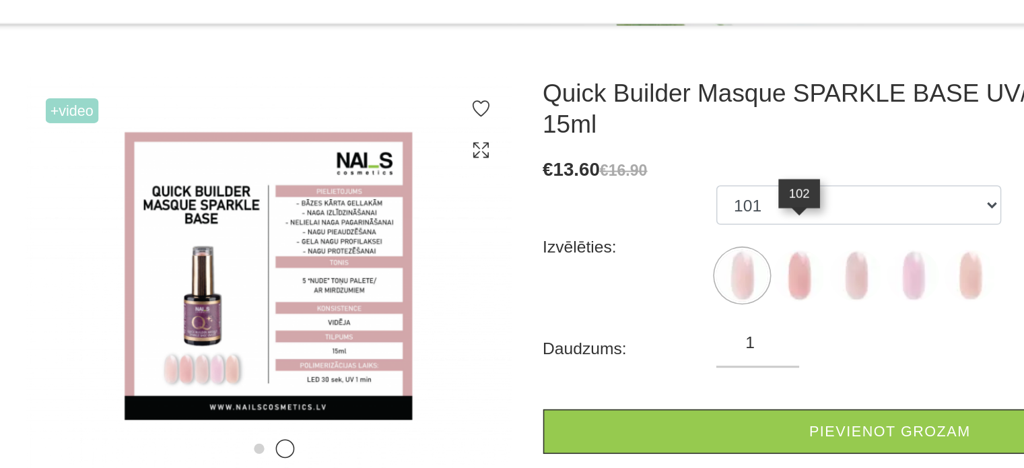
click at [623, 243] on img at bounding box center [622, 260] width 34 height 34
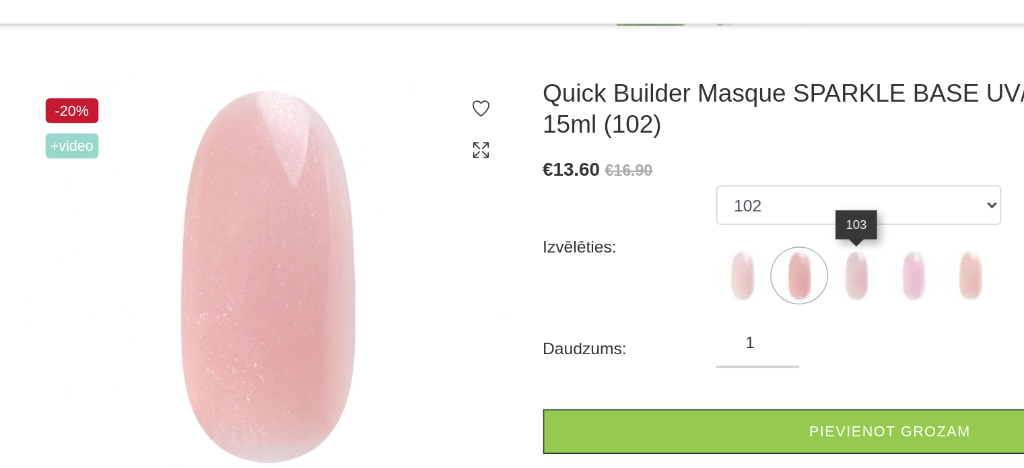
click at [652, 269] on img at bounding box center [659, 260] width 34 height 34
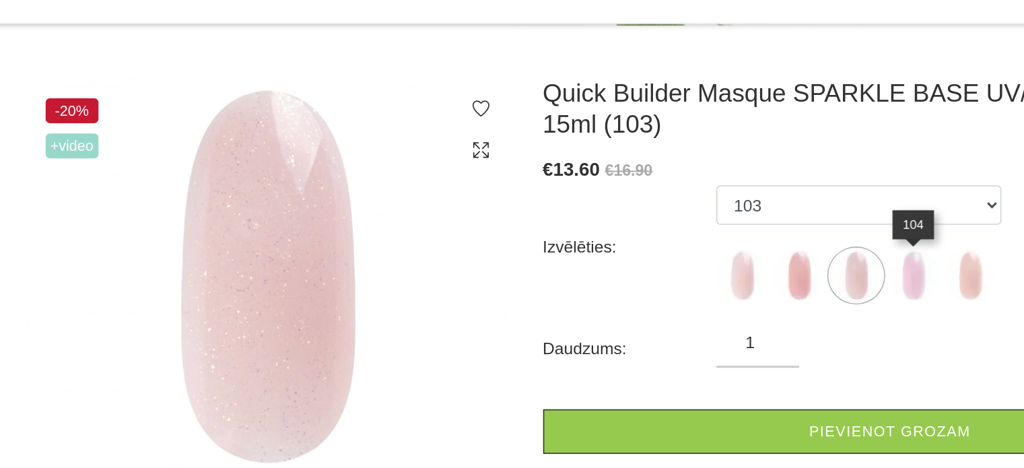
click at [702, 269] on img at bounding box center [696, 260] width 34 height 34
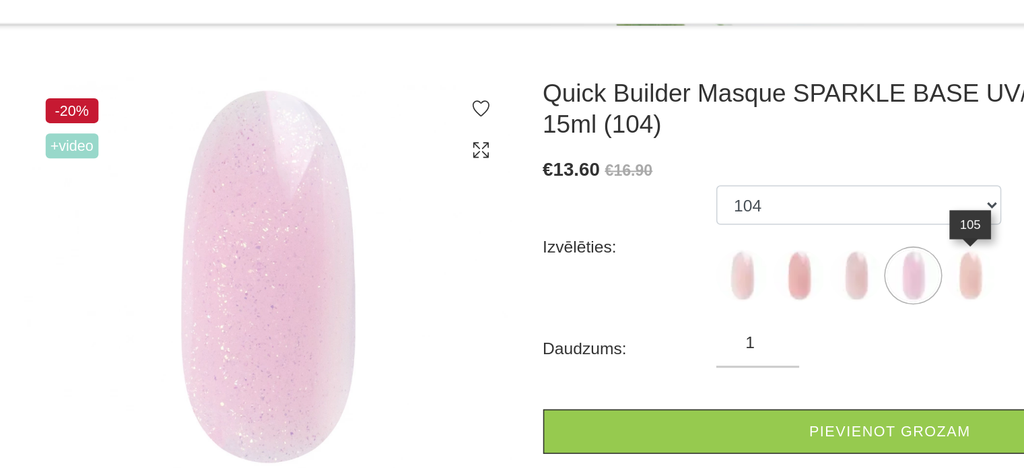
click at [725, 265] on img at bounding box center [733, 260] width 34 height 34
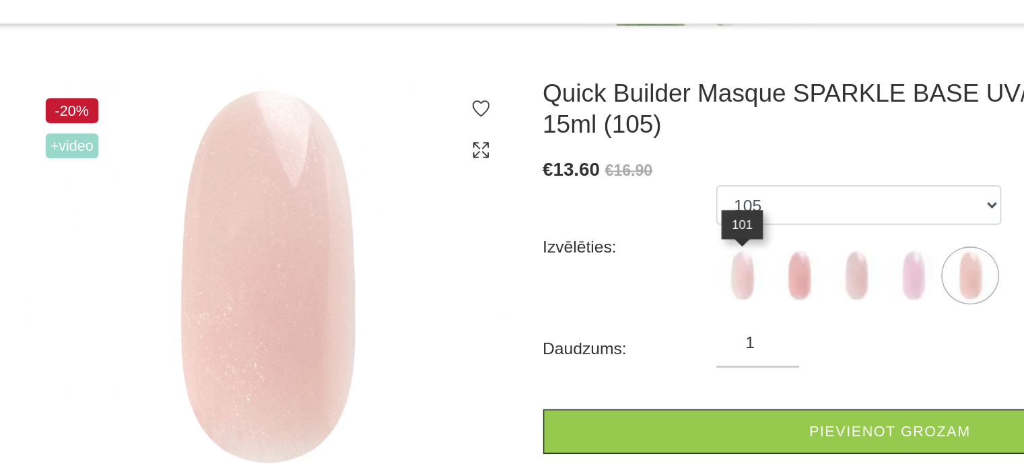
click at [575, 271] on img at bounding box center [585, 260] width 34 height 34
select select "5628"
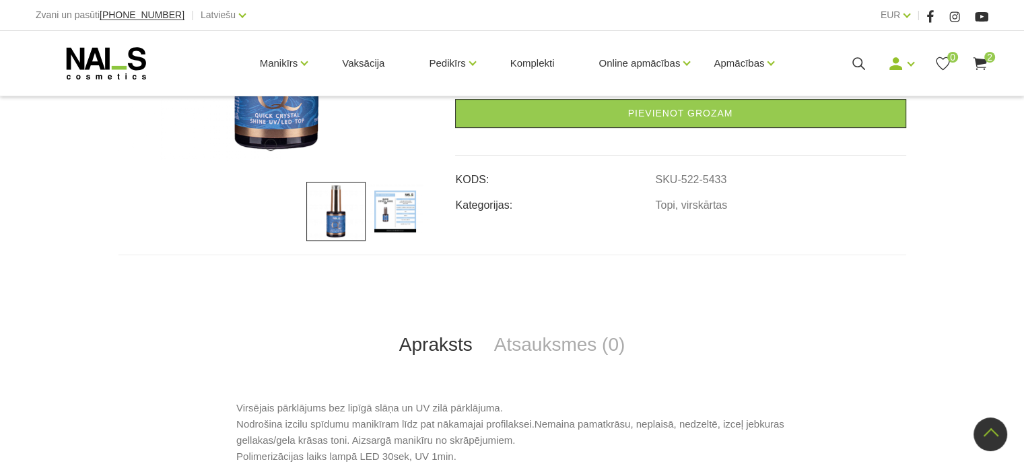
scroll to position [404, 0]
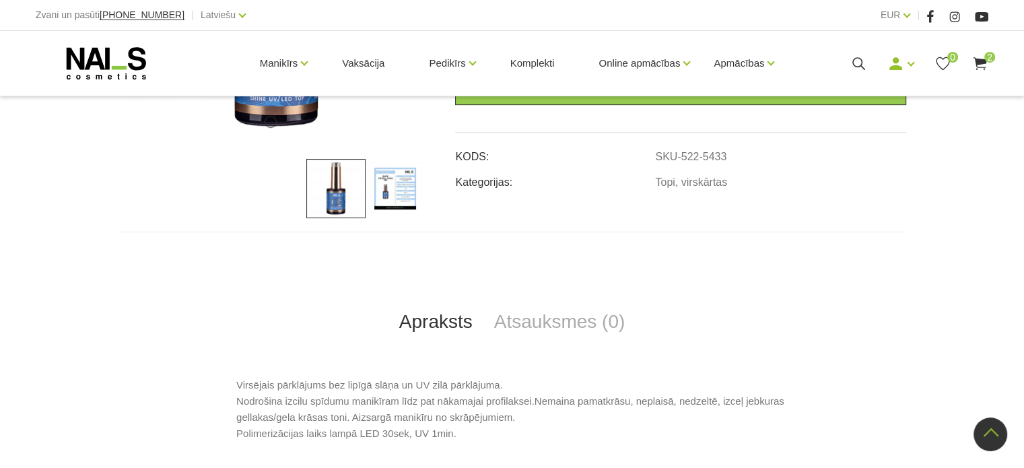
click at [385, 191] on img at bounding box center [395, 188] width 59 height 59
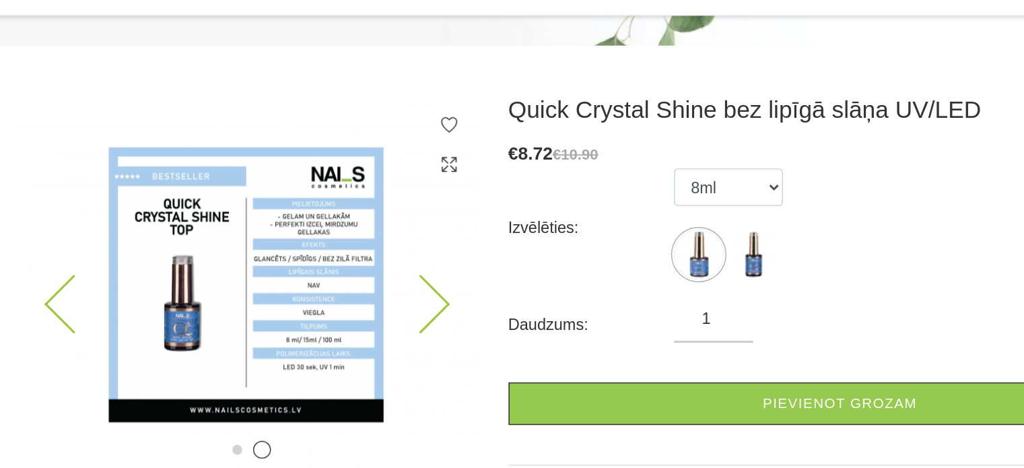
scroll to position [134, 0]
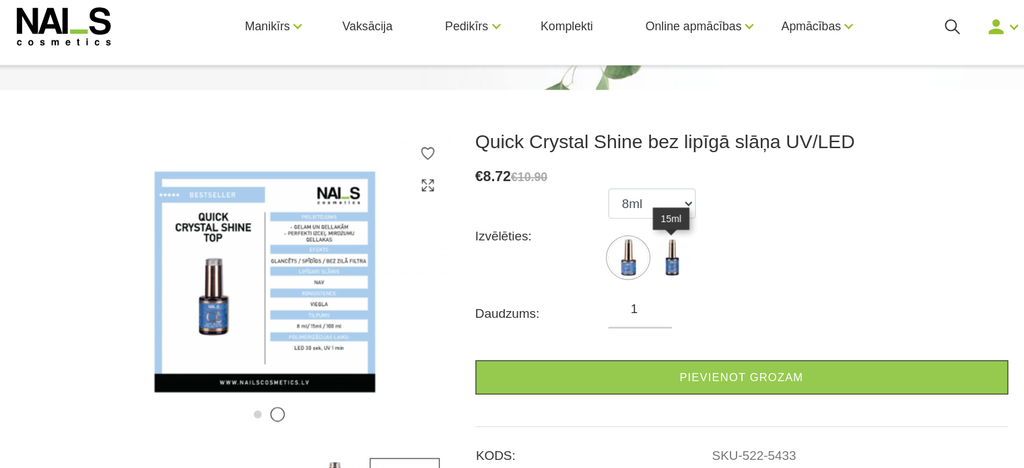
click at [623, 257] on img at bounding box center [622, 259] width 34 height 34
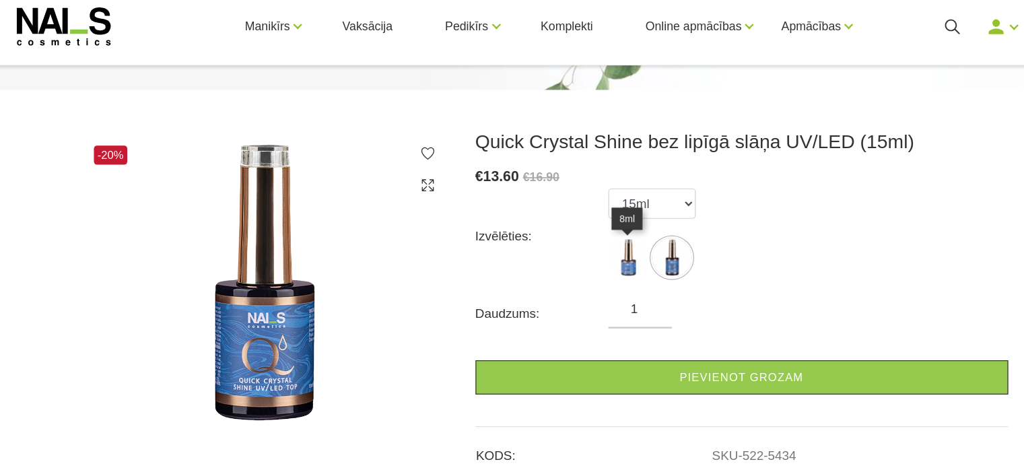
click at [578, 264] on img at bounding box center [585, 259] width 34 height 34
select select "5433"
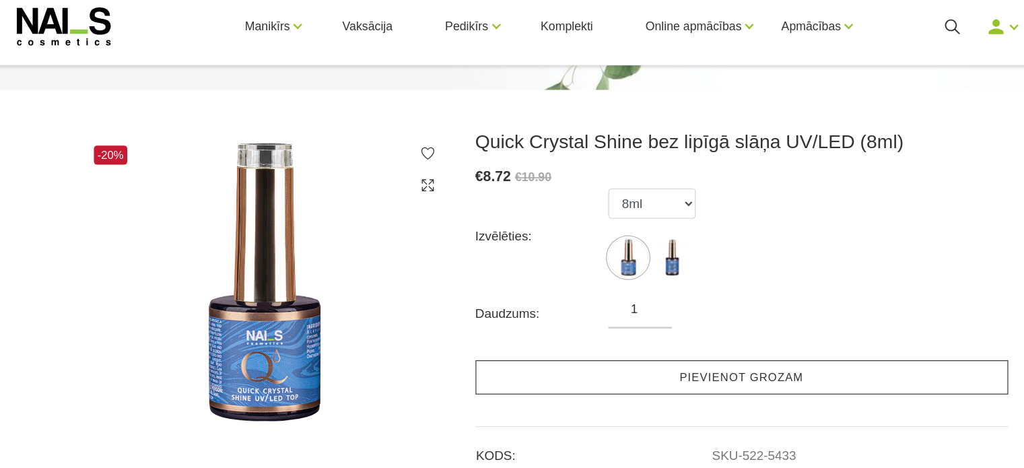
click at [643, 357] on link "Pievienot grozam" at bounding box center [680, 360] width 451 height 29
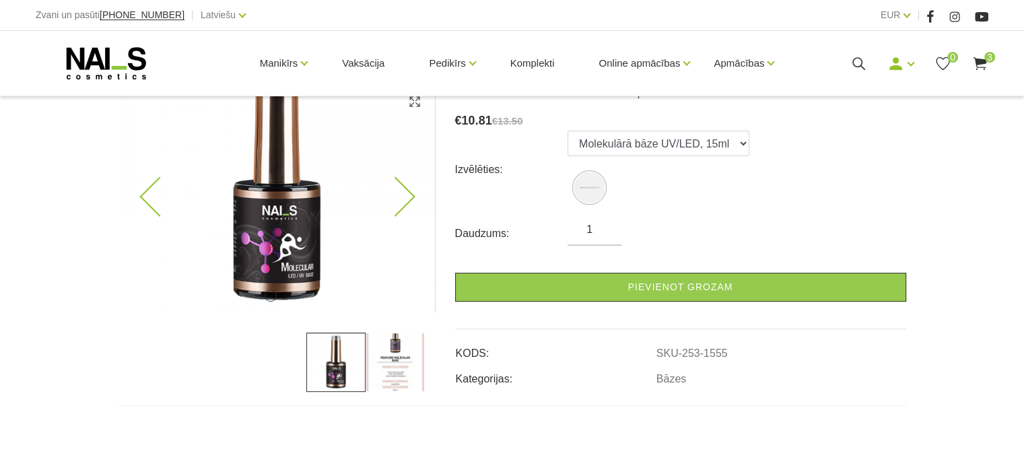
scroll to position [269, 0]
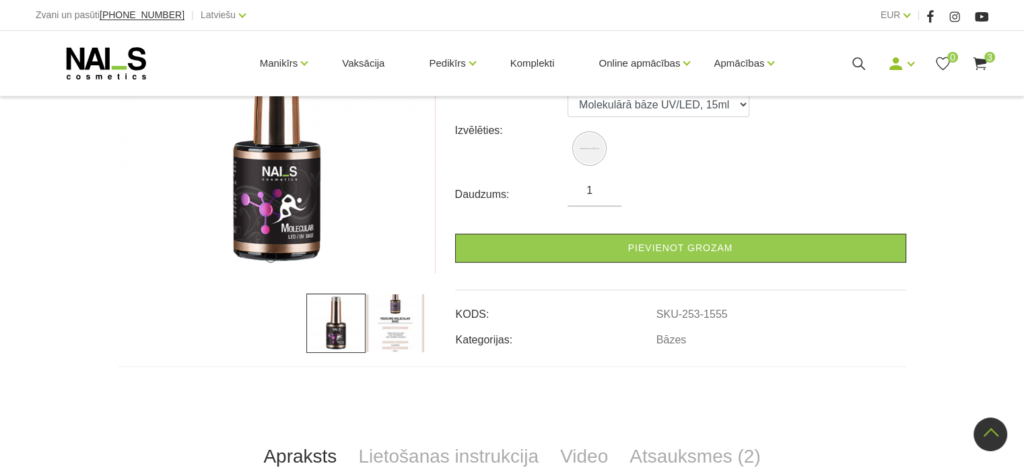
click at [407, 305] on img at bounding box center [395, 323] width 59 height 59
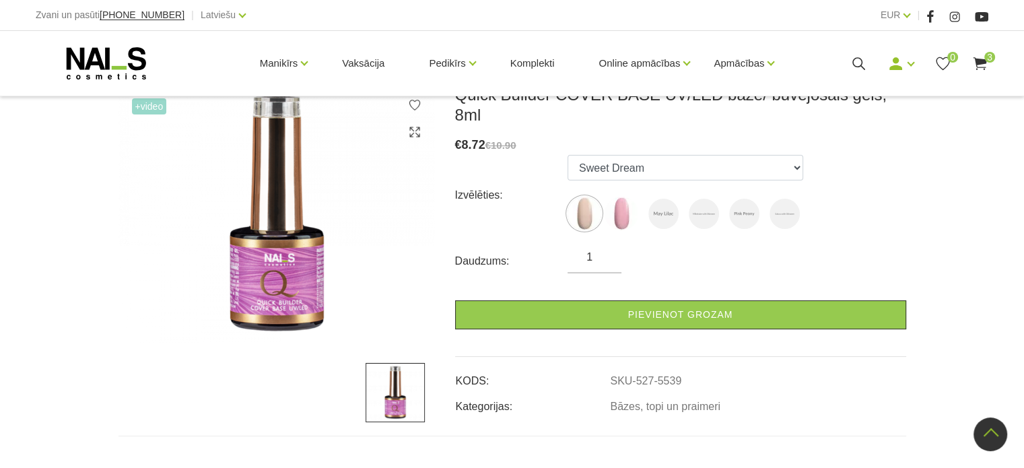
scroll to position [135, 0]
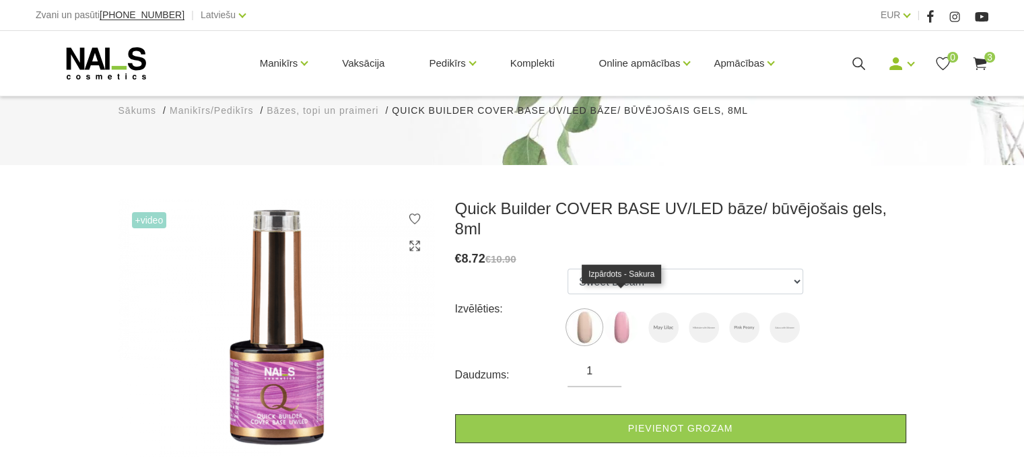
click at [622, 317] on img at bounding box center [622, 328] width 34 height 34
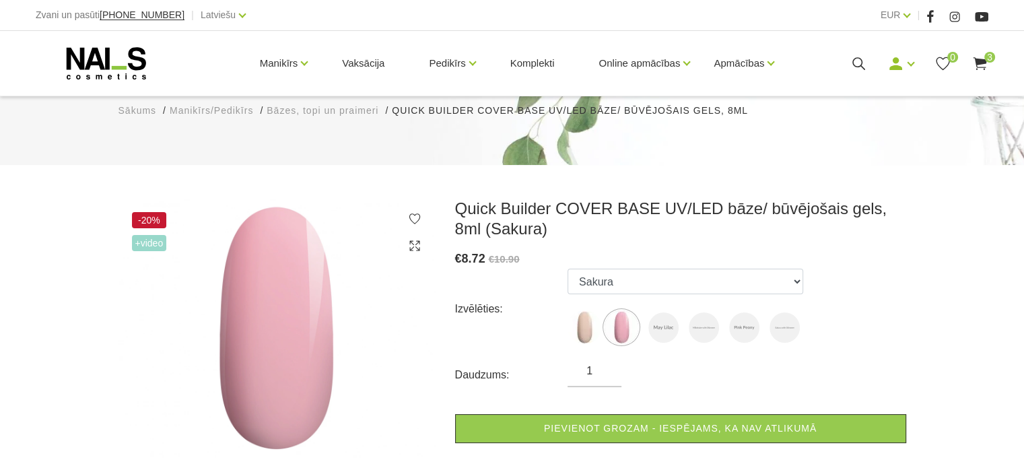
click at [583, 306] on ul "Sweet Dream Sakura May Lilac Milkshake with Shimmer Pink Peony Sakura with Shim…" at bounding box center [686, 309] width 236 height 81
click at [583, 322] on img at bounding box center [585, 328] width 34 height 34
select select "5539"
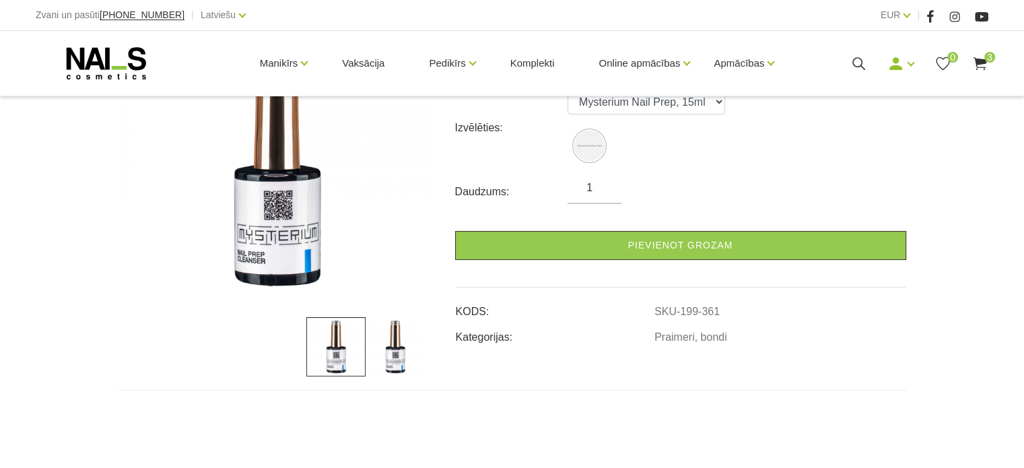
scroll to position [269, 0]
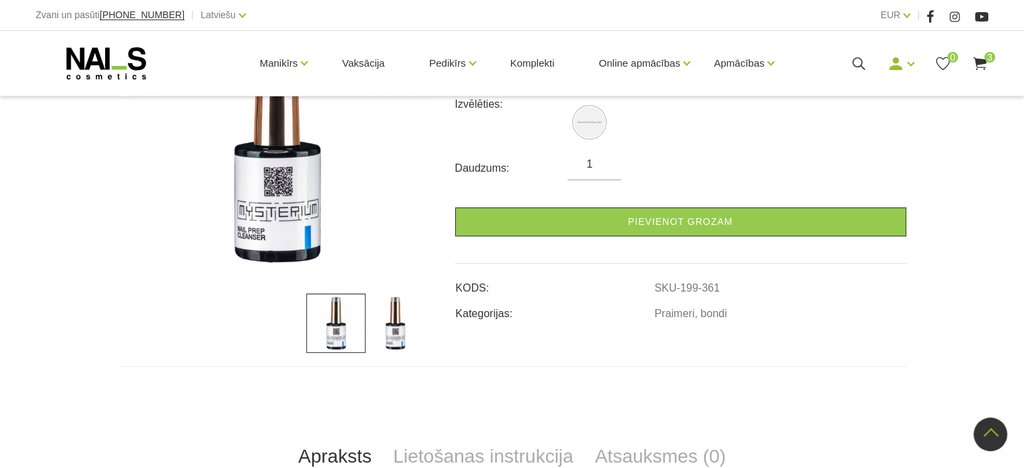
click at [401, 325] on img at bounding box center [395, 323] width 59 height 59
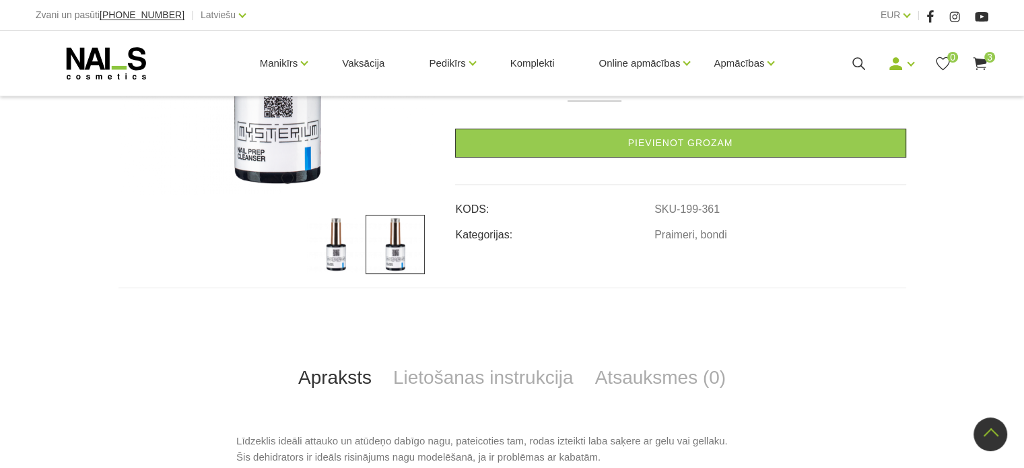
scroll to position [337, 0]
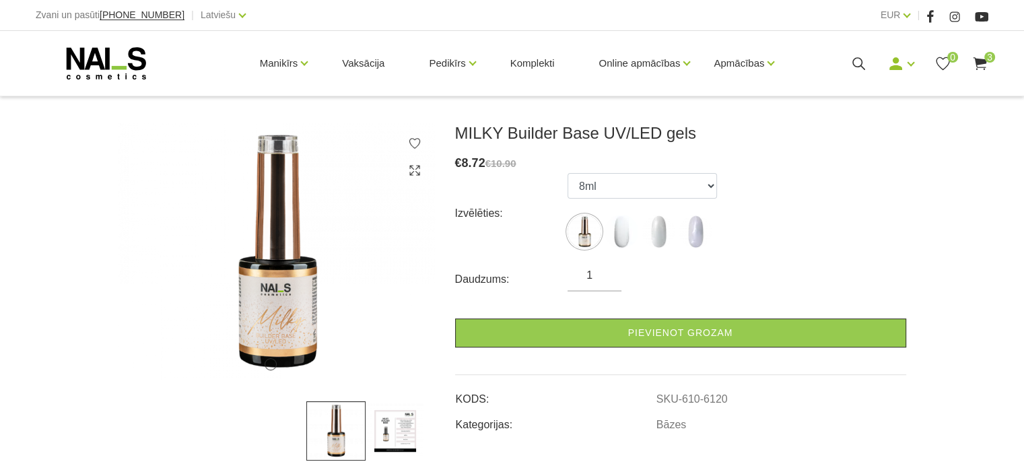
scroll to position [202, 0]
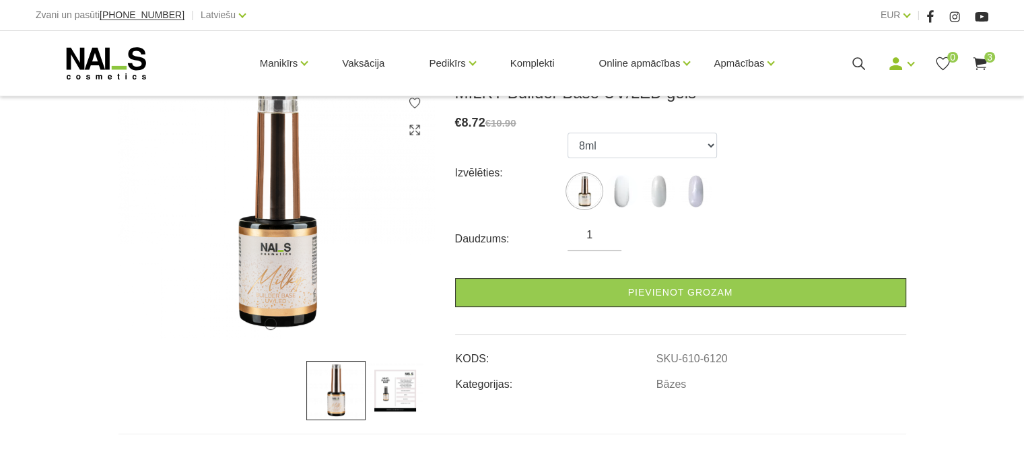
click at [389, 387] on img at bounding box center [395, 390] width 59 height 59
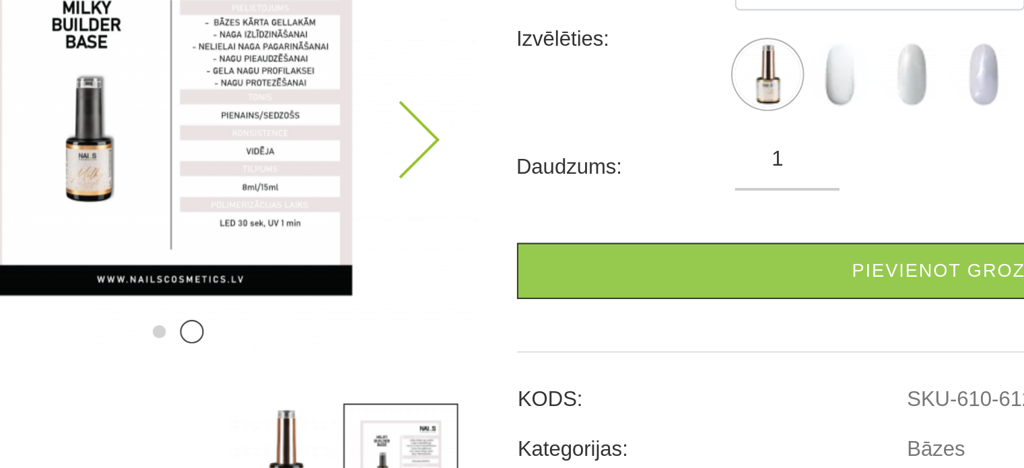
scroll to position [201, 0]
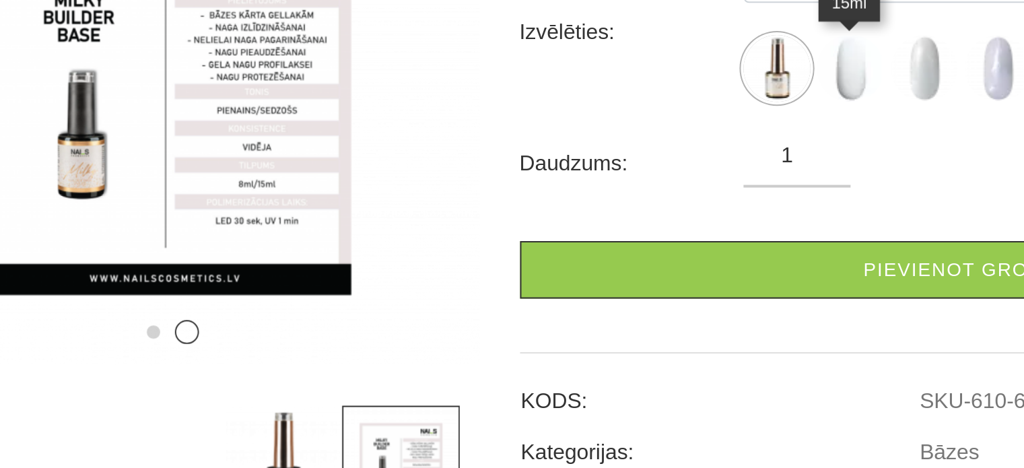
click at [625, 197] on img at bounding box center [622, 191] width 34 height 34
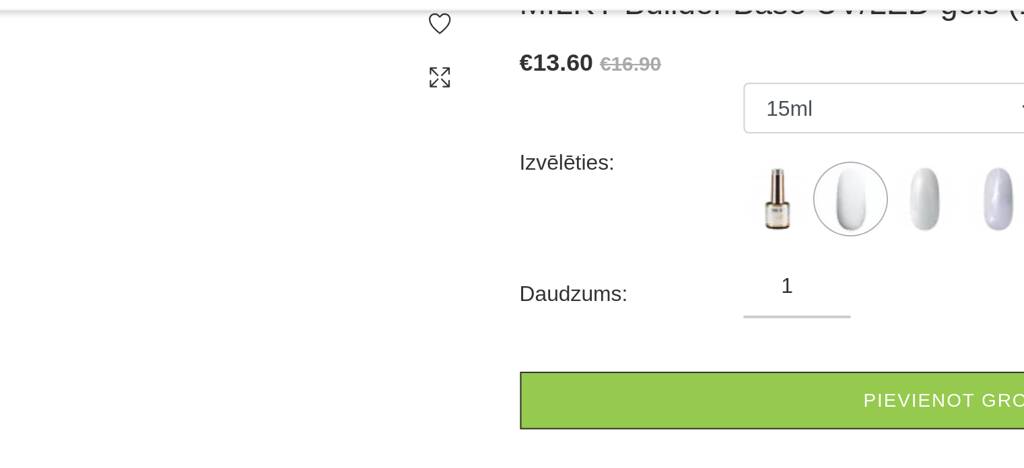
scroll to position [202, 0]
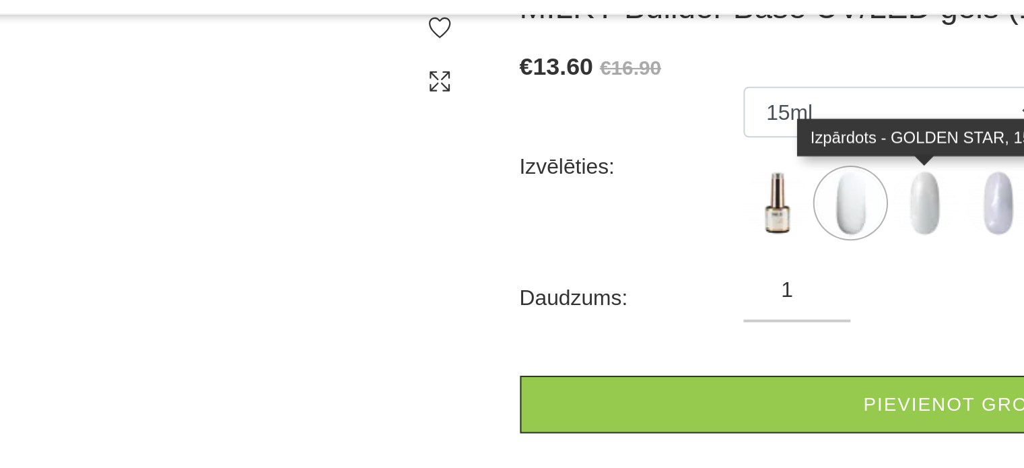
click at [670, 198] on img at bounding box center [659, 191] width 34 height 34
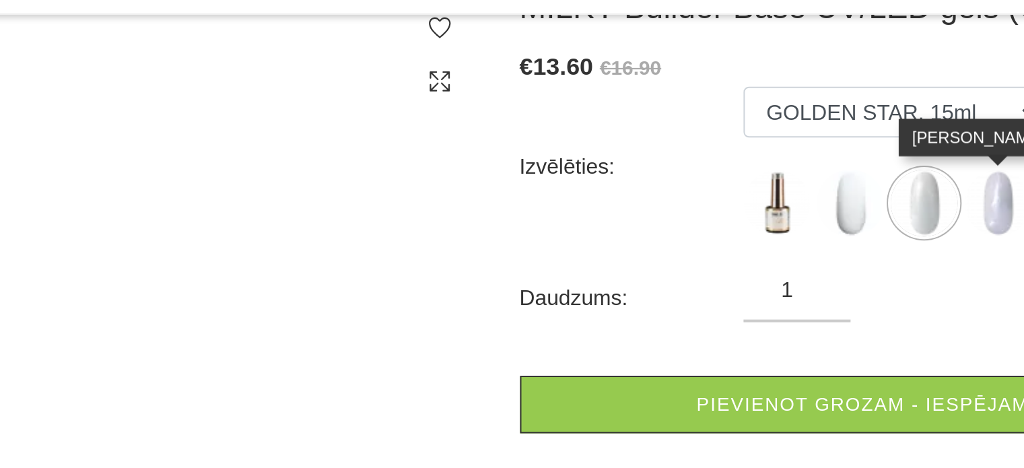
click at [698, 197] on img at bounding box center [696, 191] width 34 height 34
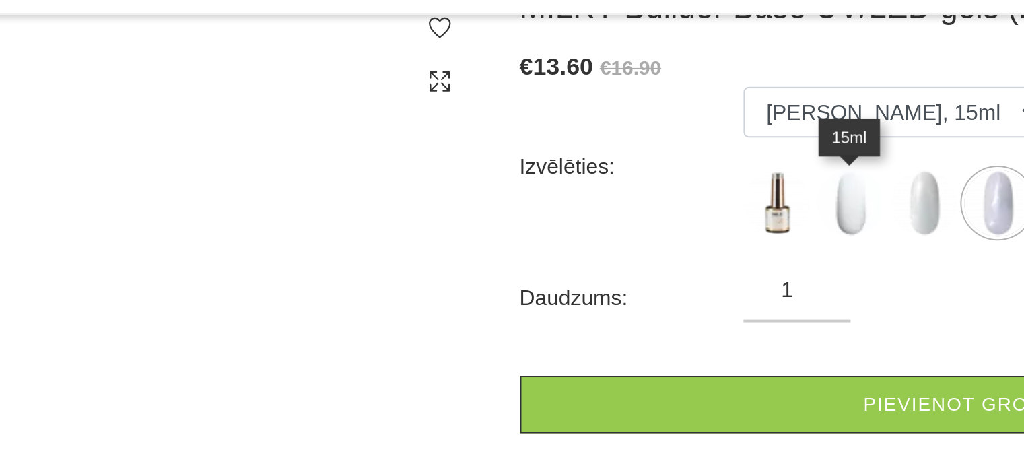
click at [625, 195] on img at bounding box center [622, 191] width 34 height 34
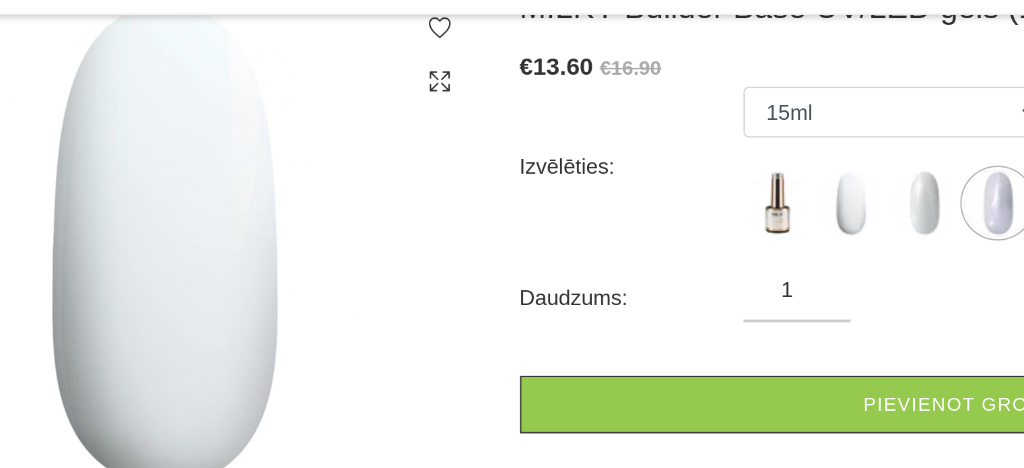
click at [625, 195] on img at bounding box center [622, 191] width 34 height 34
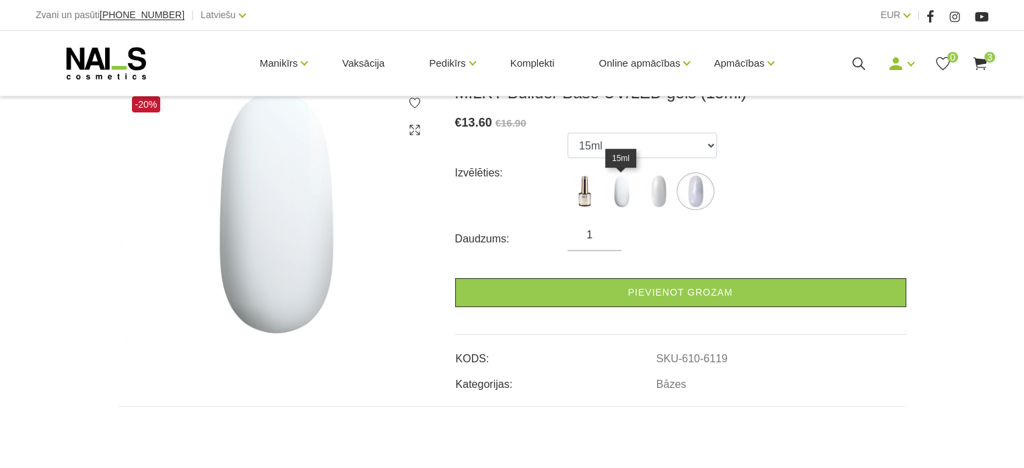
click at [630, 185] on img at bounding box center [622, 191] width 34 height 34
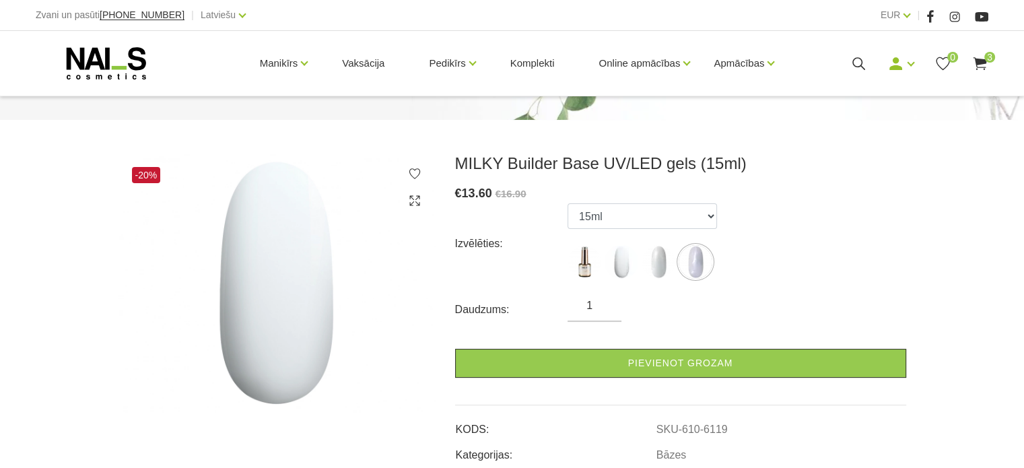
scroll to position [135, 0]
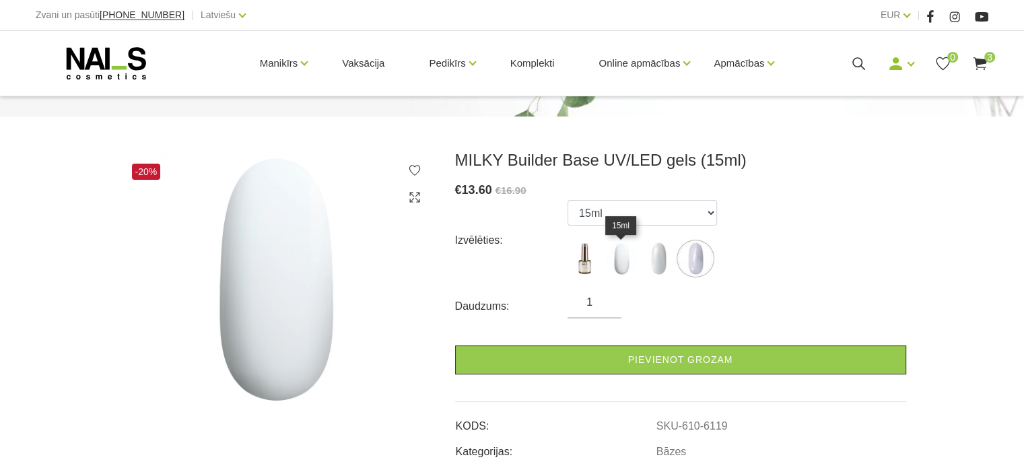
click at [620, 264] on img at bounding box center [622, 259] width 34 height 34
click at [620, 263] on img at bounding box center [622, 259] width 34 height 34
click at [664, 259] on img at bounding box center [659, 259] width 34 height 34
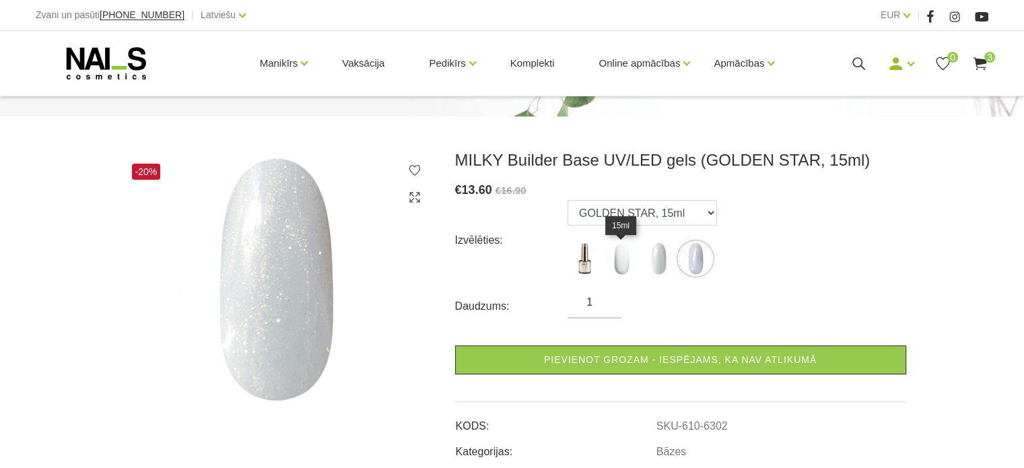
click at [631, 255] on img at bounding box center [622, 259] width 34 height 34
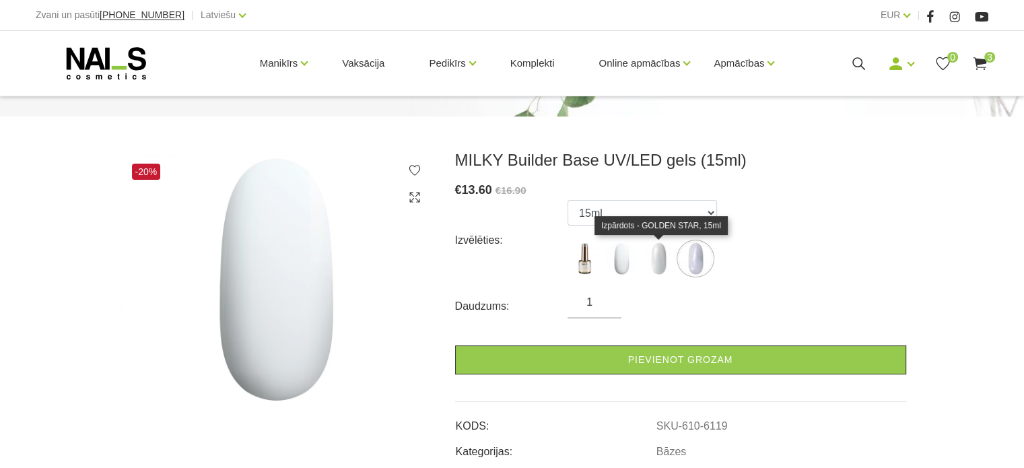
click at [646, 257] on img at bounding box center [659, 259] width 34 height 34
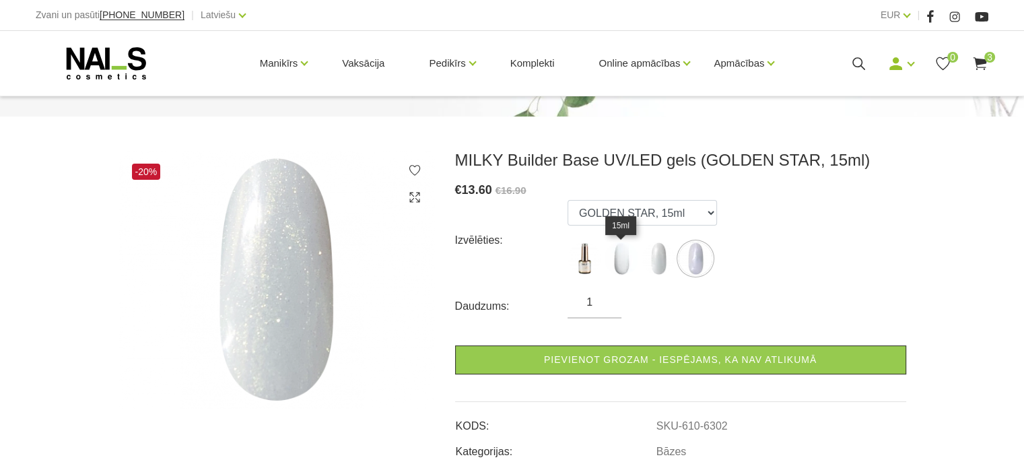
click at [622, 263] on img at bounding box center [622, 259] width 34 height 34
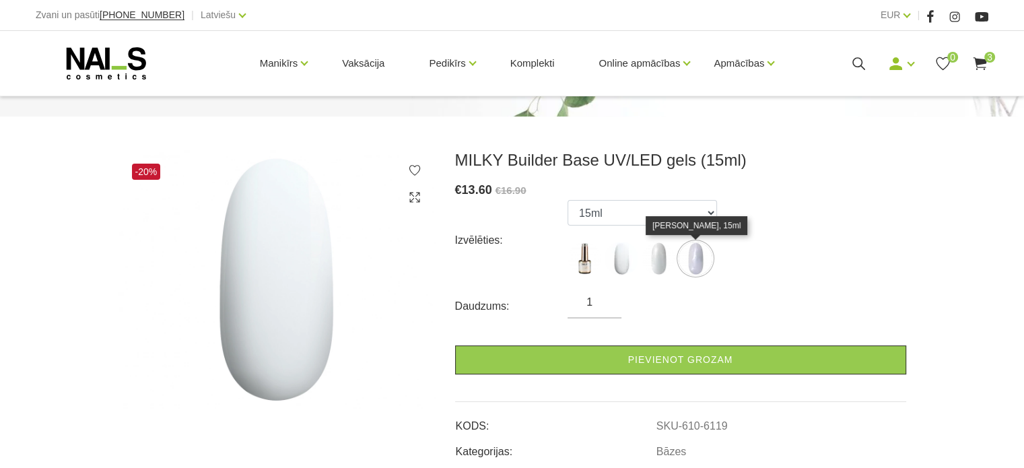
click at [693, 267] on img at bounding box center [696, 259] width 34 height 34
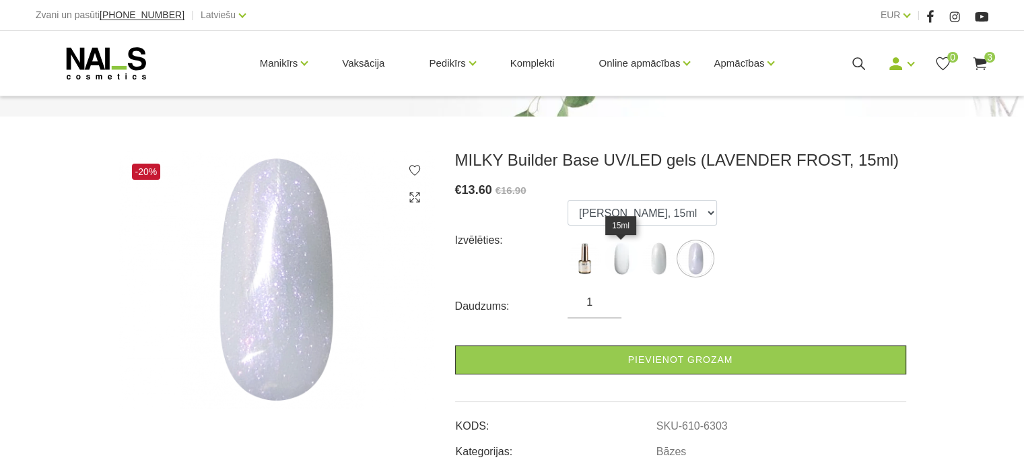
click at [617, 265] on img at bounding box center [622, 259] width 34 height 34
select select "6119"
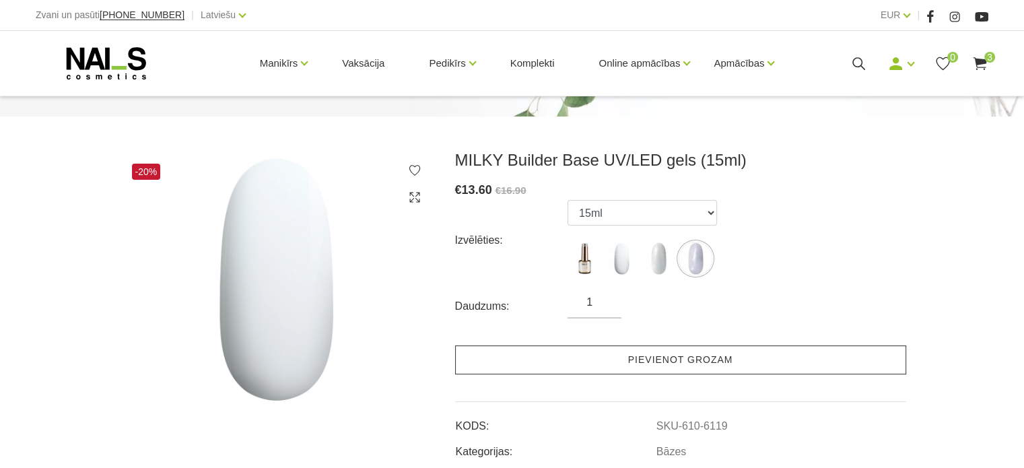
click at [680, 359] on link "Pievienot grozam" at bounding box center [680, 360] width 451 height 29
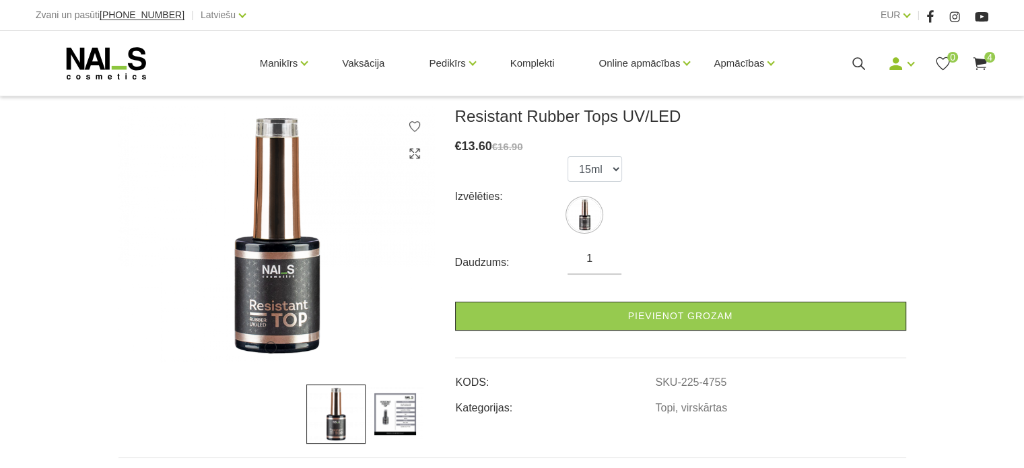
scroll to position [202, 0]
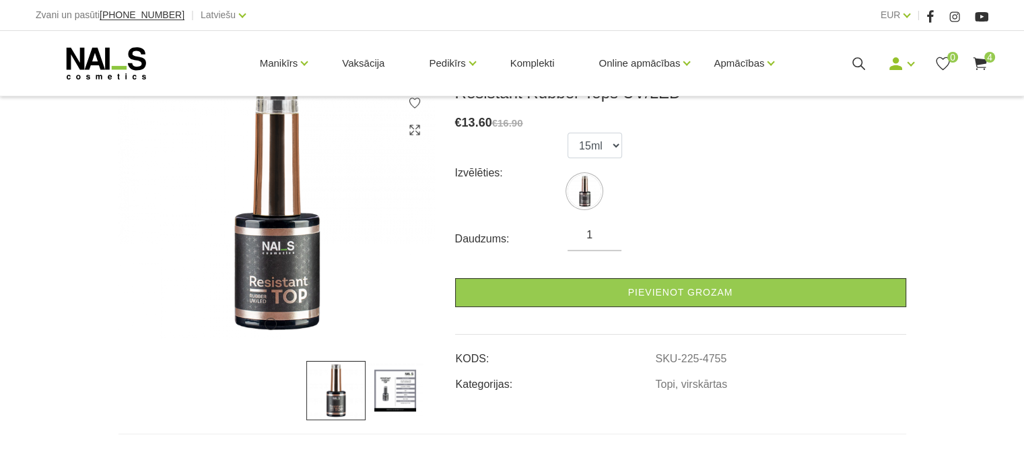
click at [386, 378] on img at bounding box center [395, 390] width 59 height 59
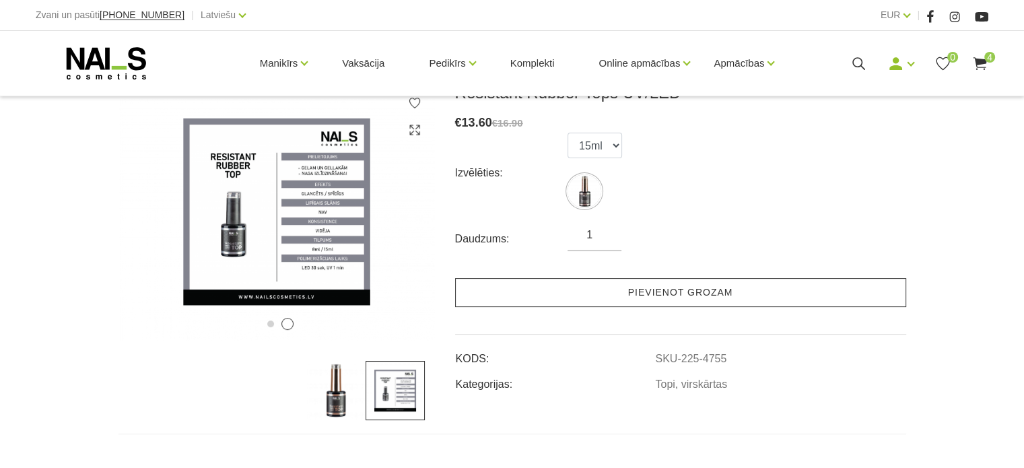
scroll to position [67, 0]
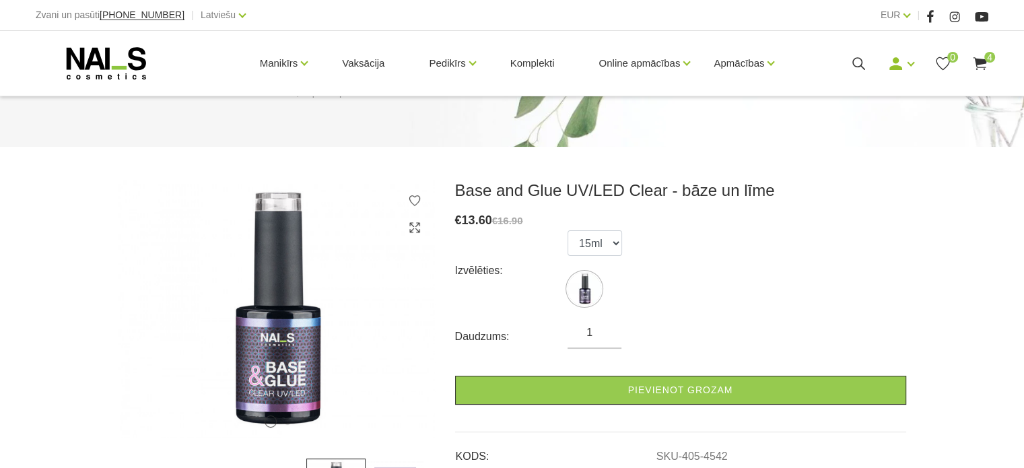
scroll to position [337, 0]
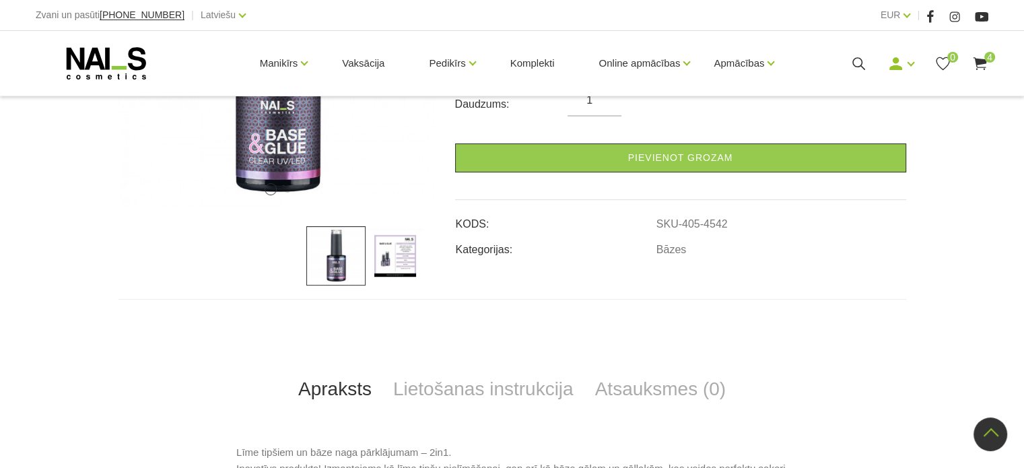
click at [395, 242] on img at bounding box center [395, 255] width 59 height 59
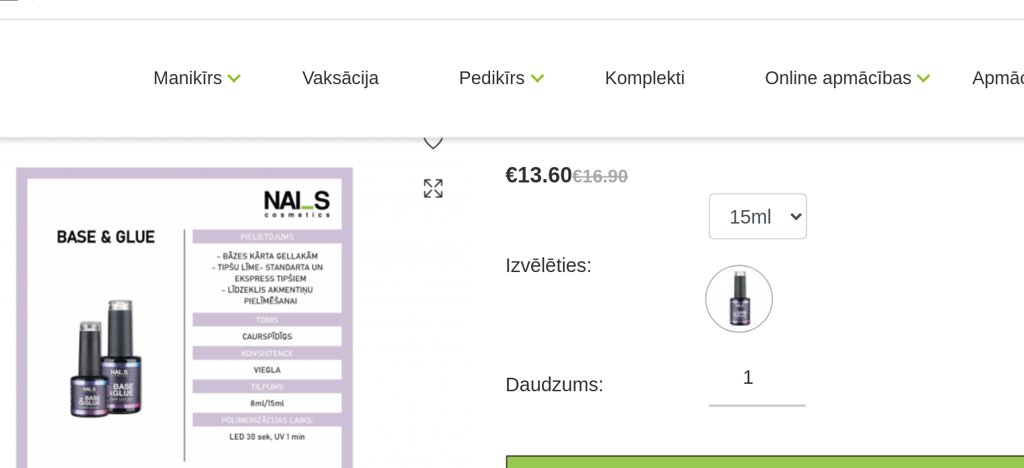
scroll to position [207, 0]
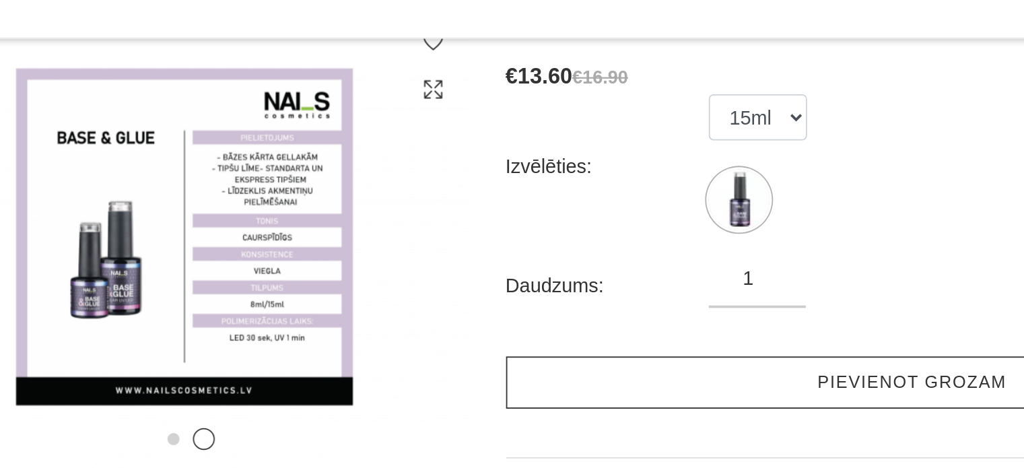
click at [535, 279] on link "Pievienot grozam" at bounding box center [680, 287] width 451 height 29
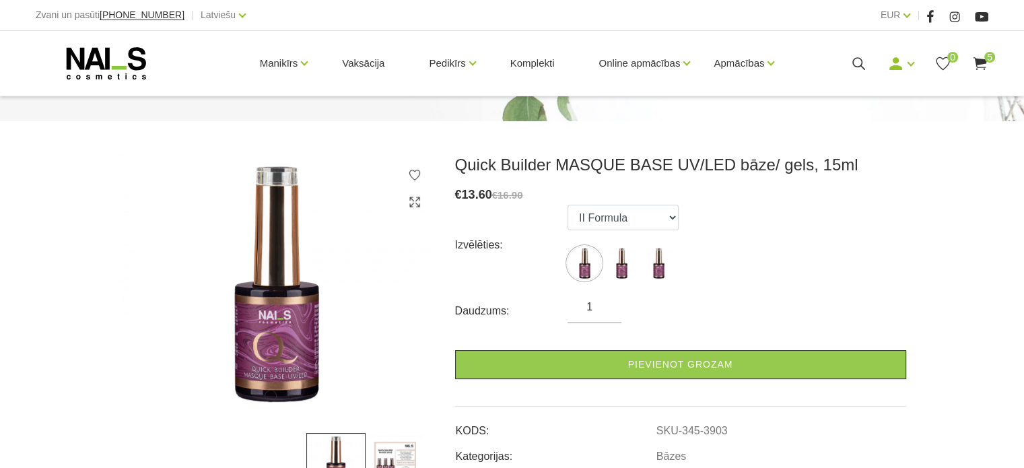
scroll to position [202, 0]
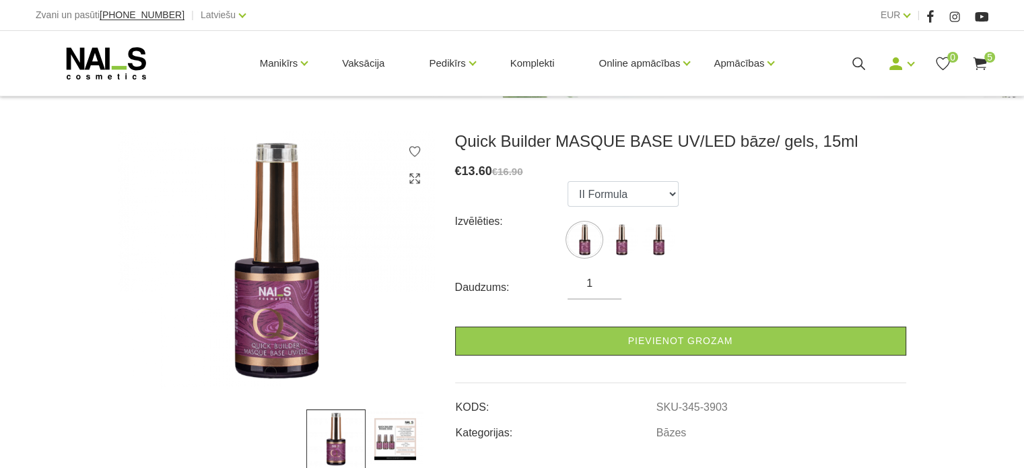
click at [391, 410] on img at bounding box center [395, 439] width 59 height 59
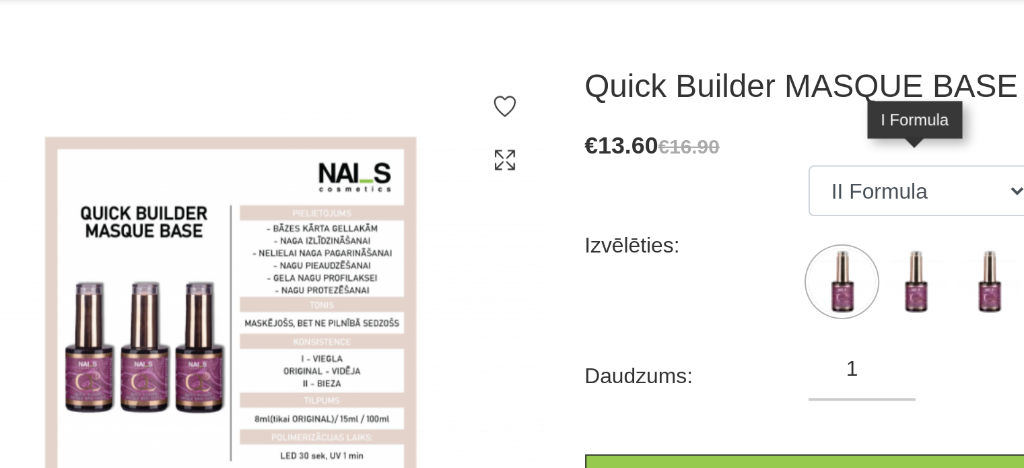
click at [618, 223] on img at bounding box center [622, 240] width 34 height 34
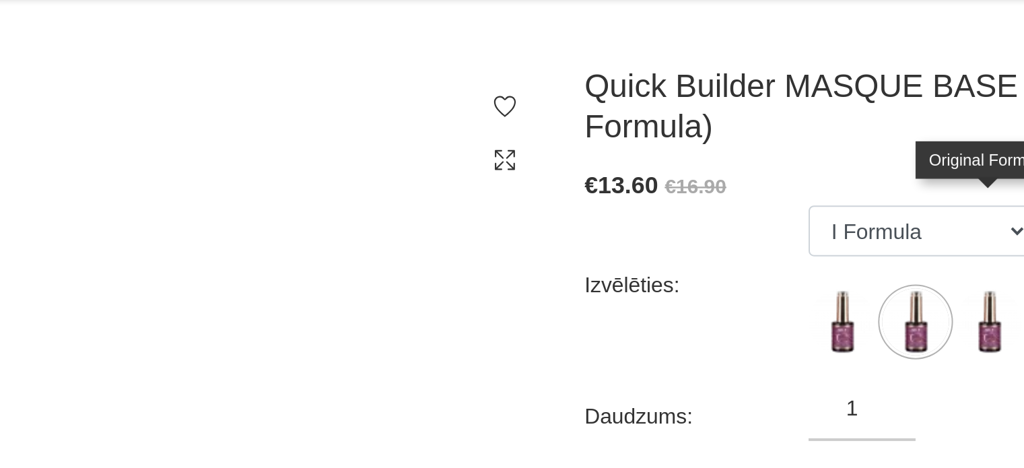
click at [657, 243] on img at bounding box center [659, 260] width 34 height 34
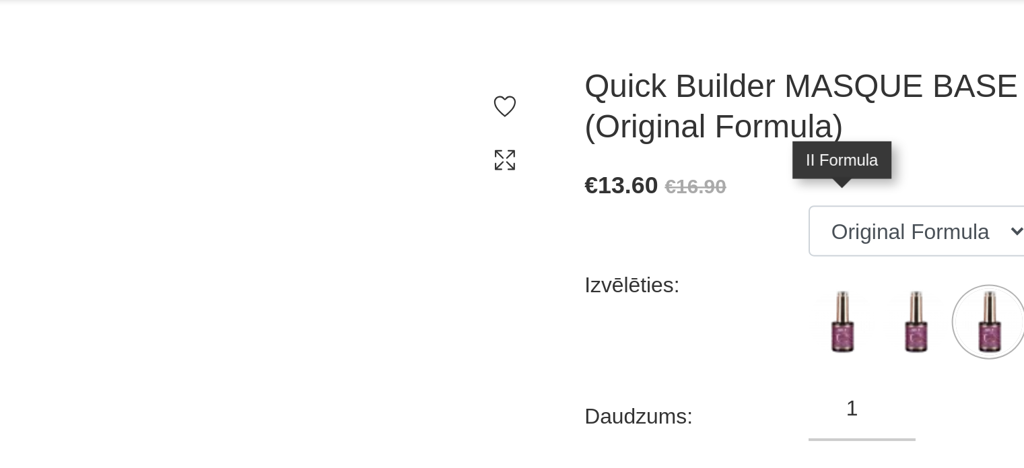
click at [587, 243] on img at bounding box center [585, 260] width 34 height 34
select select "3903"
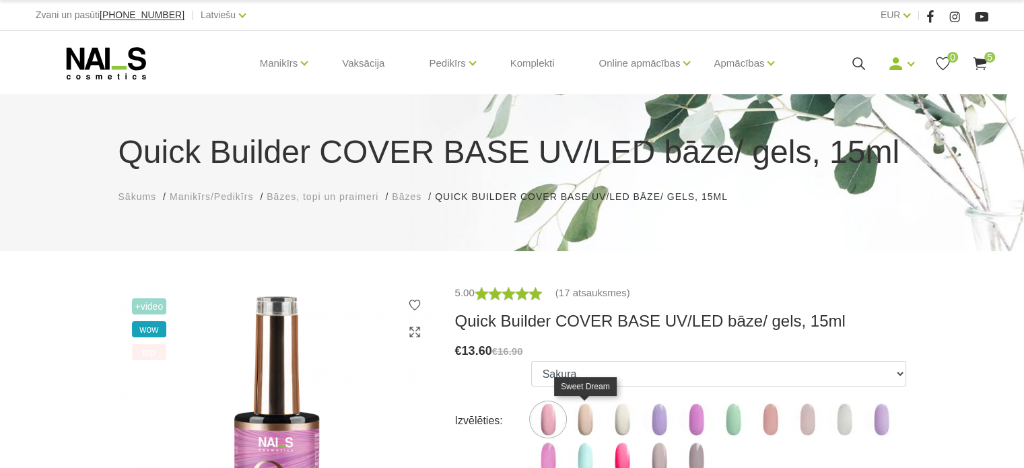
click at [585, 424] on img at bounding box center [585, 420] width 34 height 34
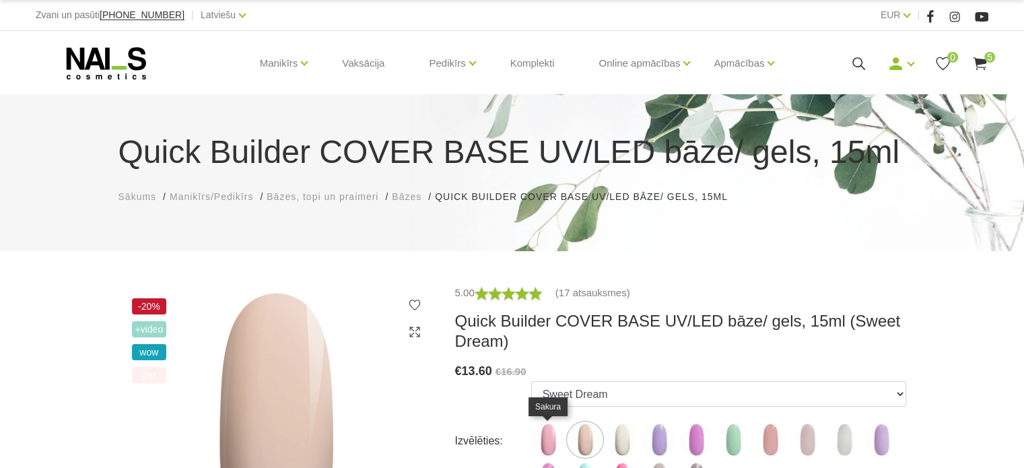
click at [554, 434] on img at bounding box center [548, 440] width 34 height 34
select select "4783"
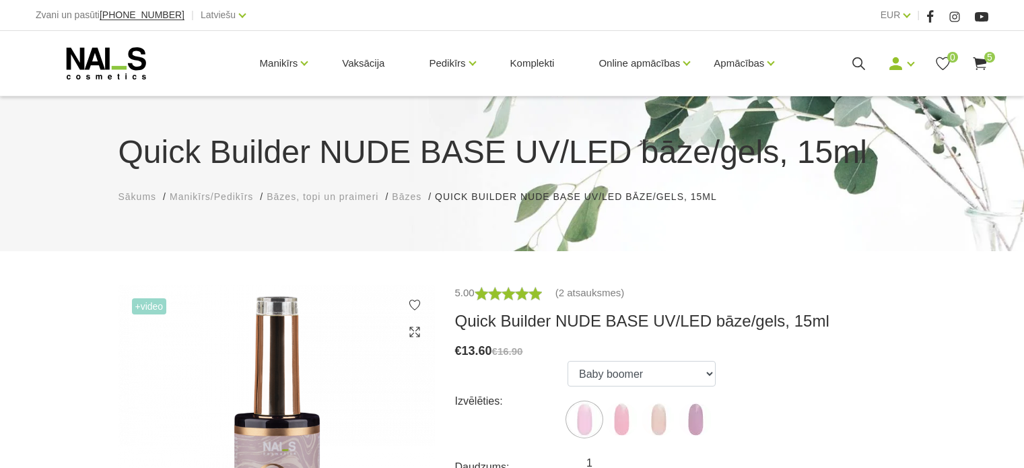
scroll to position [202, 0]
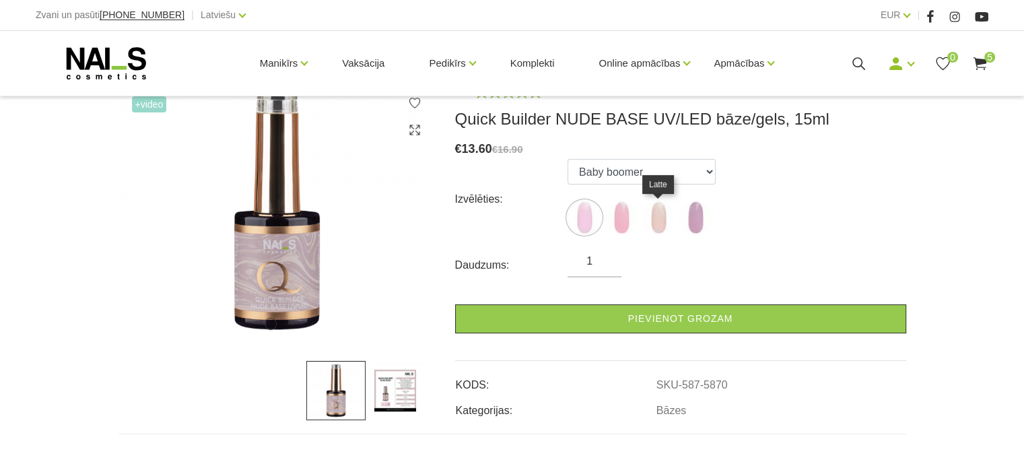
click at [655, 217] on img at bounding box center [659, 218] width 34 height 34
select select "5872"
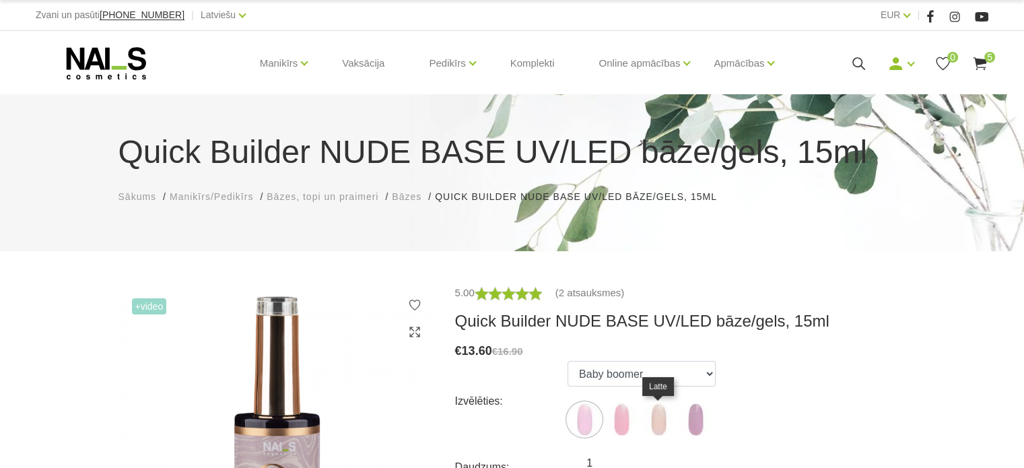
click at [664, 417] on img at bounding box center [659, 420] width 34 height 34
select select "5872"
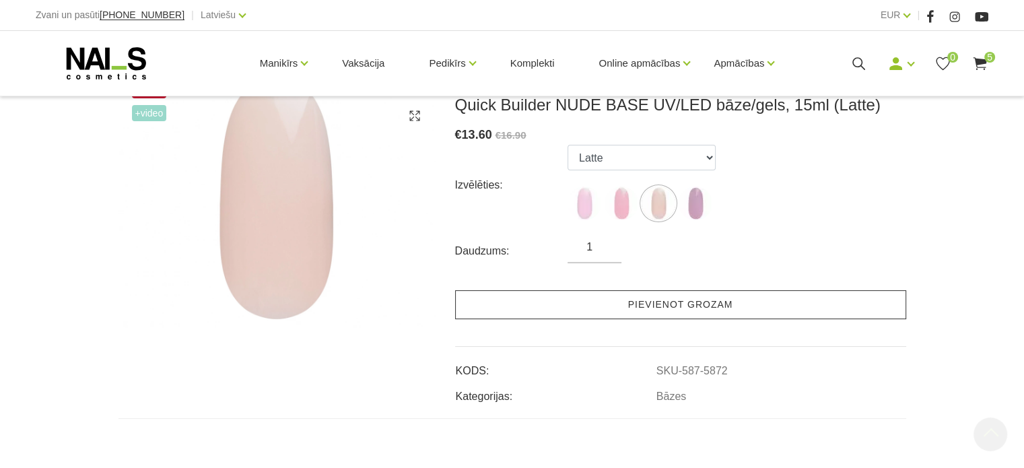
scroll to position [337, 0]
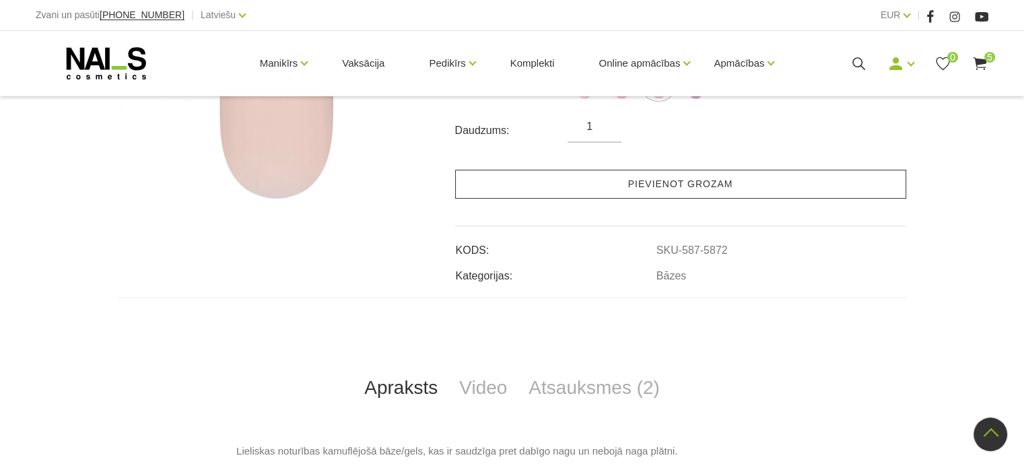
click at [648, 176] on link "Pievienot grozam" at bounding box center [680, 184] width 451 height 29
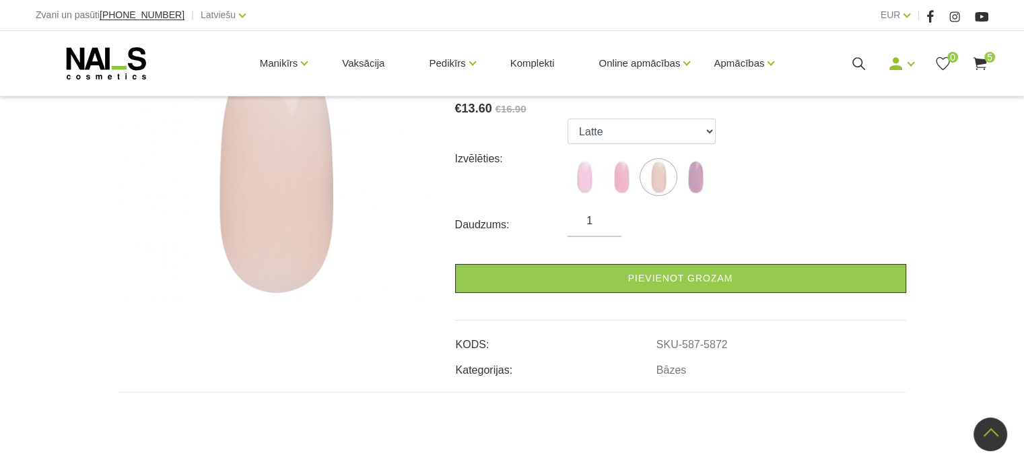
scroll to position [135, 0]
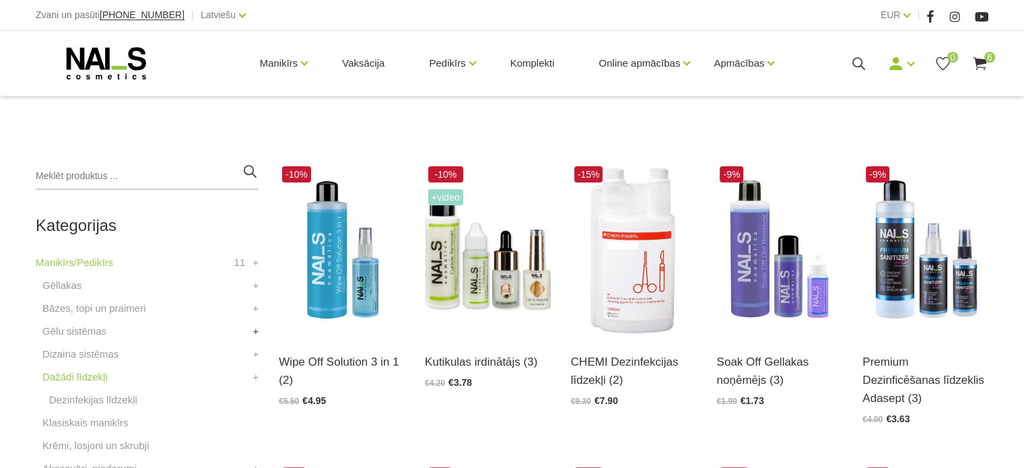
scroll to position [337, 0]
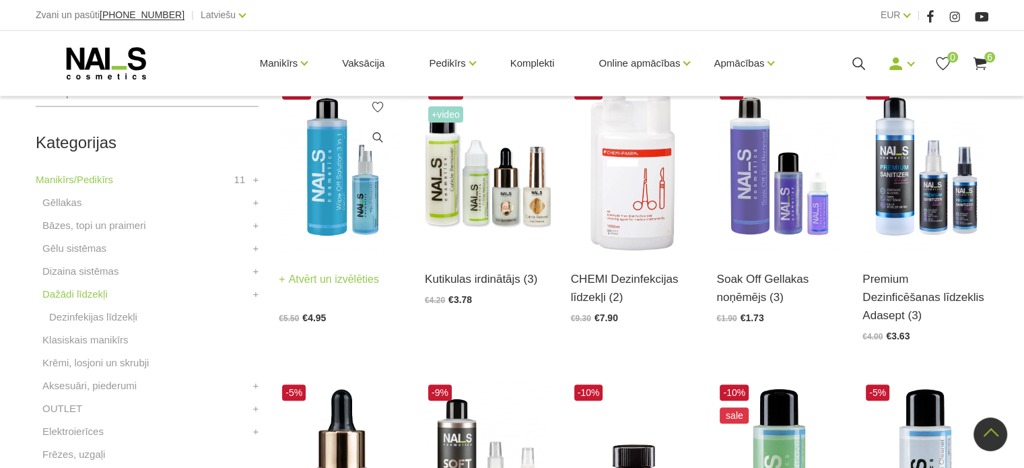
click at [303, 187] on img at bounding box center [342, 166] width 126 height 173
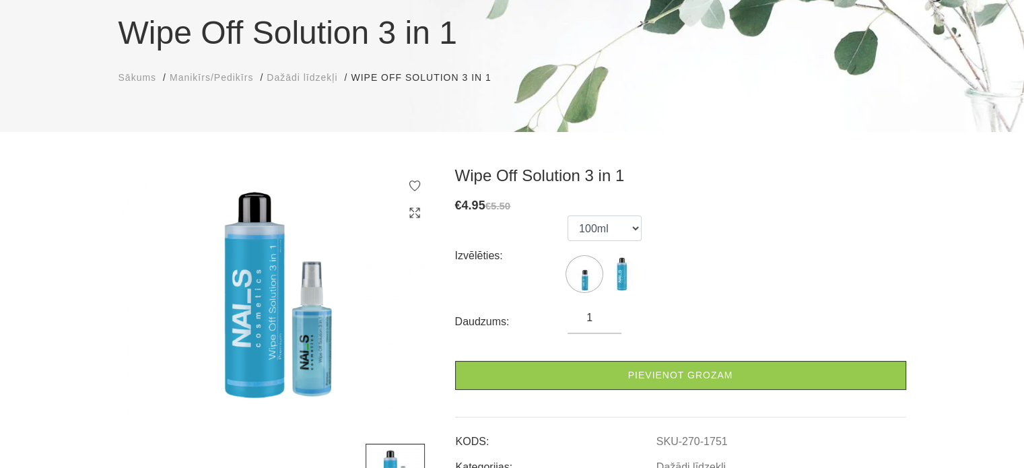
scroll to position [135, 0]
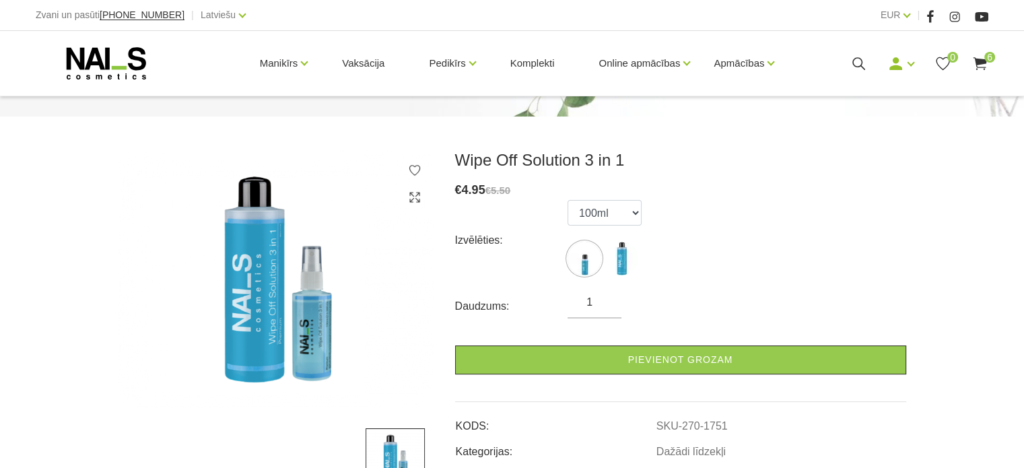
drag, startPoint x: 606, startPoint y: 226, endPoint x: 606, endPoint y: 213, distance: 13.5
click at [606, 226] on ul "100ml 500ml" at bounding box center [605, 240] width 74 height 81
click at [606, 212] on select "100ml 500ml" at bounding box center [605, 213] width 74 height 26
click at [568, 200] on select "100ml 500ml" at bounding box center [605, 213] width 74 height 26
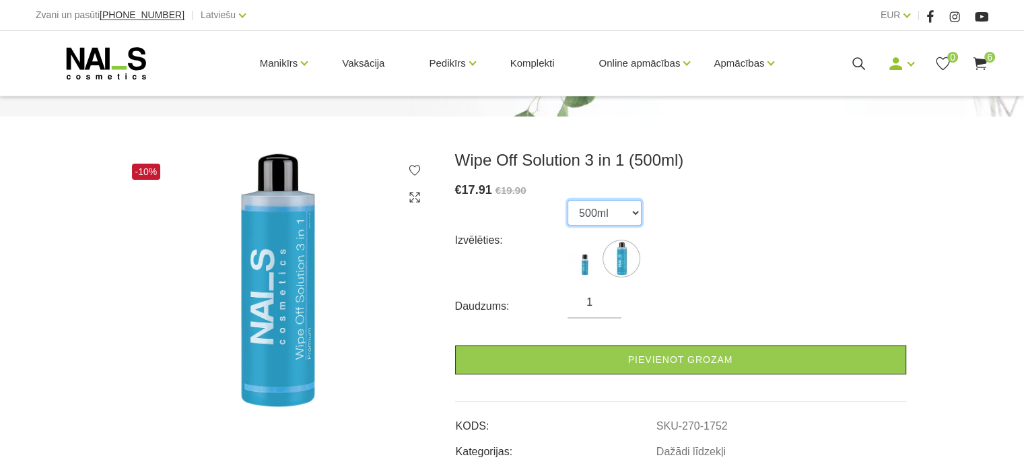
click at [621, 216] on select "100ml 500ml" at bounding box center [605, 213] width 74 height 26
select select "1751"
click at [568, 200] on select "100ml 500ml" at bounding box center [605, 213] width 74 height 26
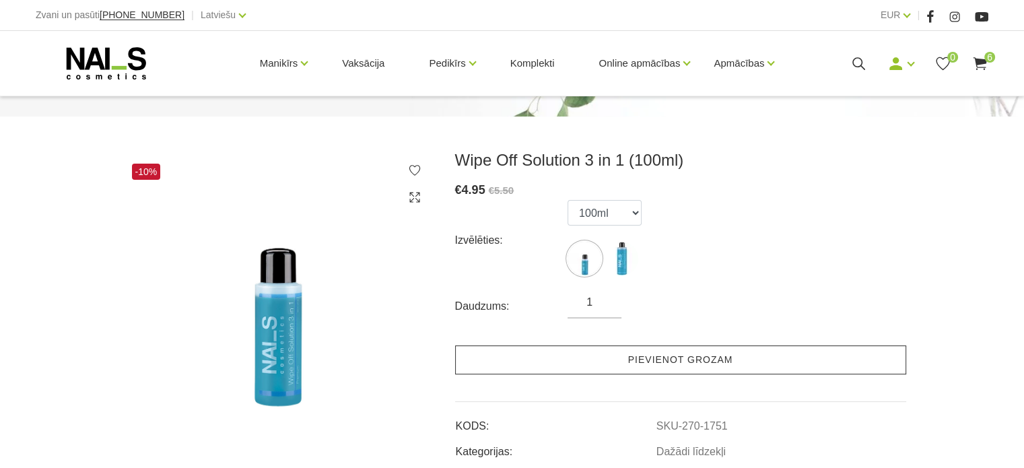
click at [663, 363] on link "Pievienot grozam" at bounding box center [680, 360] width 451 height 29
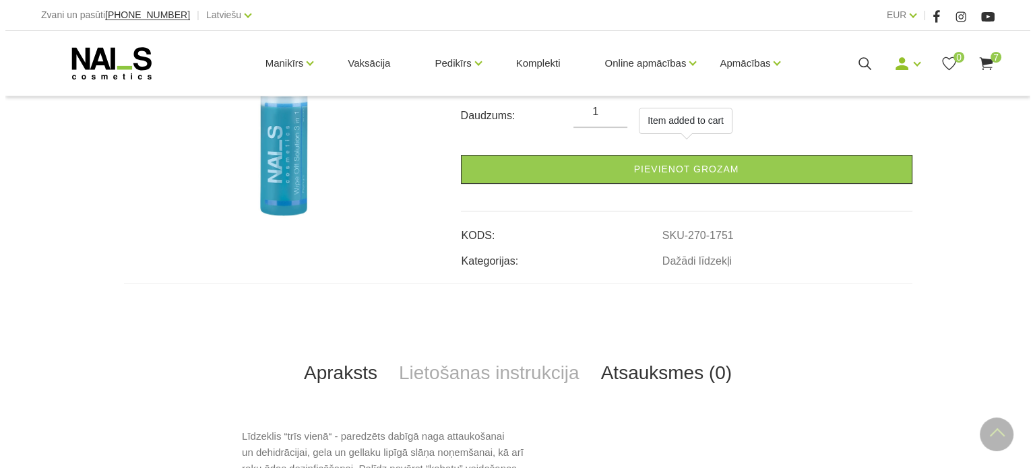
scroll to position [337, 0]
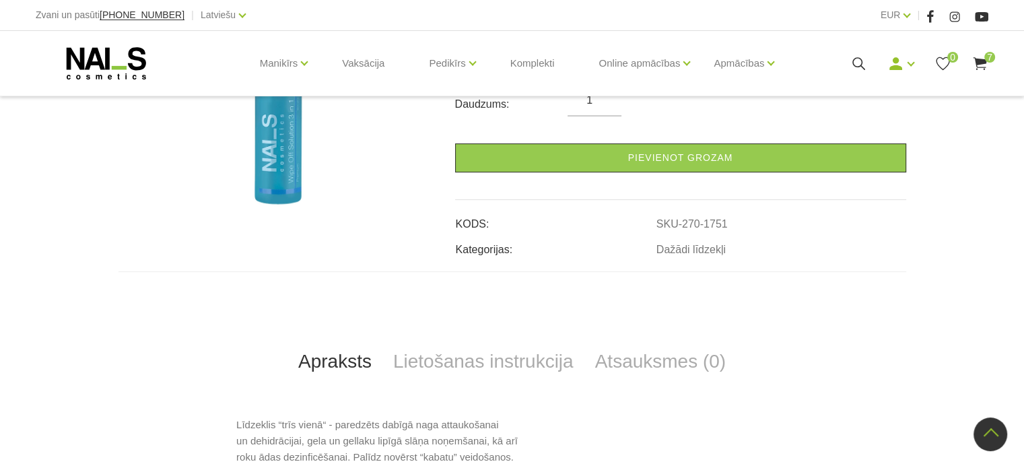
click at [981, 64] on use at bounding box center [979, 63] width 13 height 13
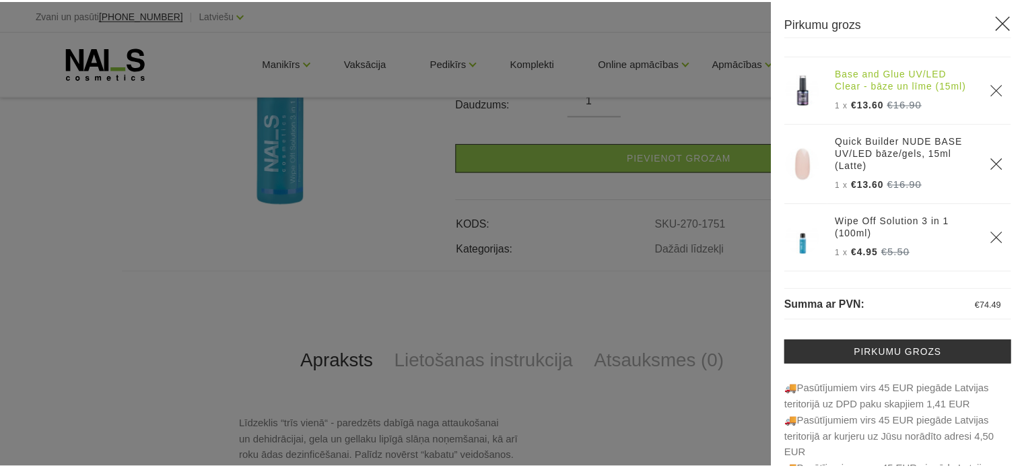
scroll to position [303, 0]
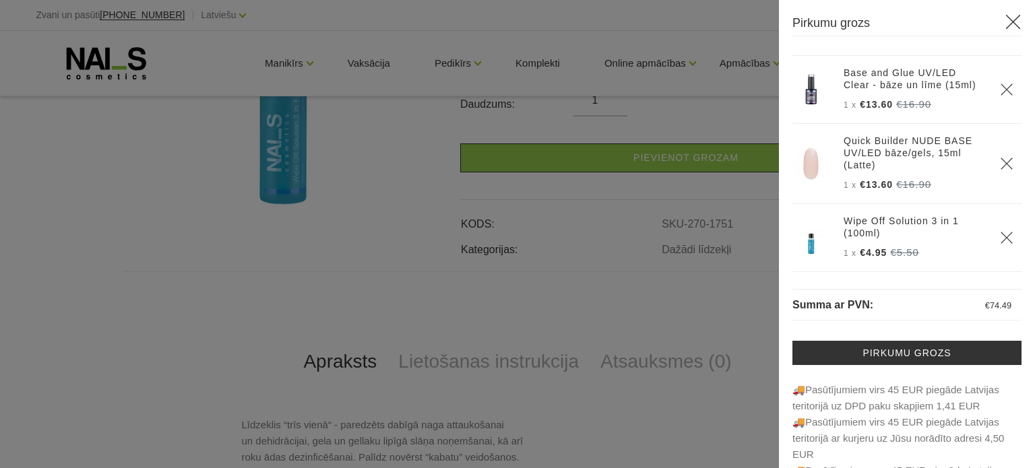
click at [1004, 29] on icon at bounding box center [1012, 21] width 17 height 17
